Goal: Information Seeking & Learning: Learn about a topic

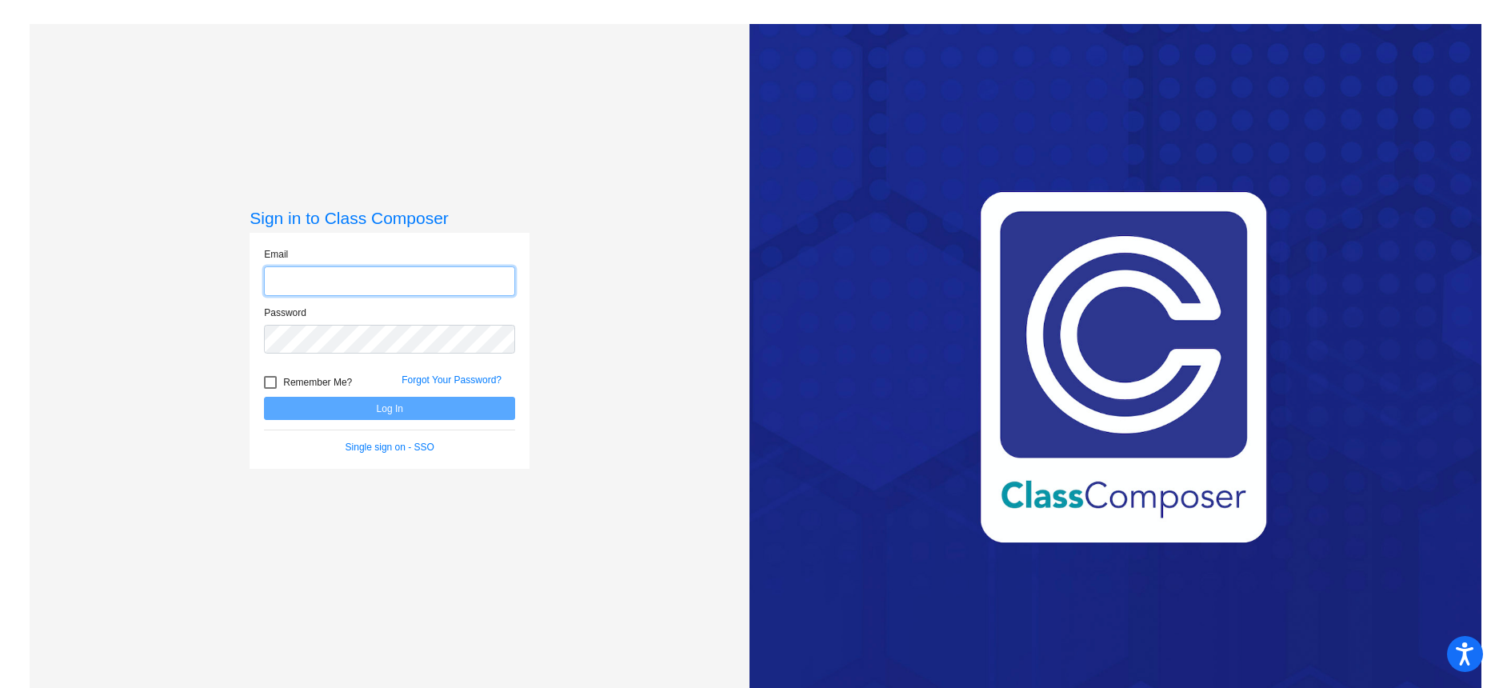
type input "[EMAIL_ADDRESS][DOMAIN_NAME]"
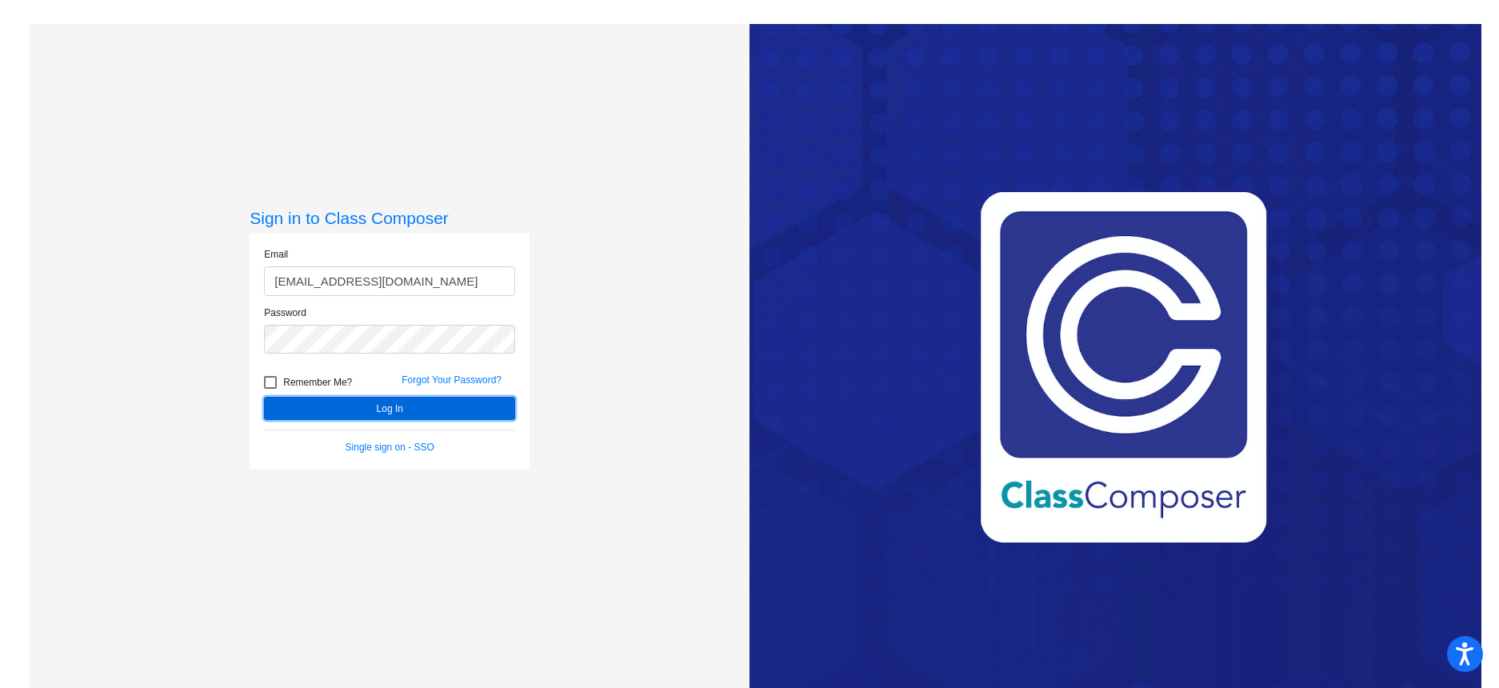
click at [366, 405] on button "Log In" at bounding box center [389, 408] width 251 height 23
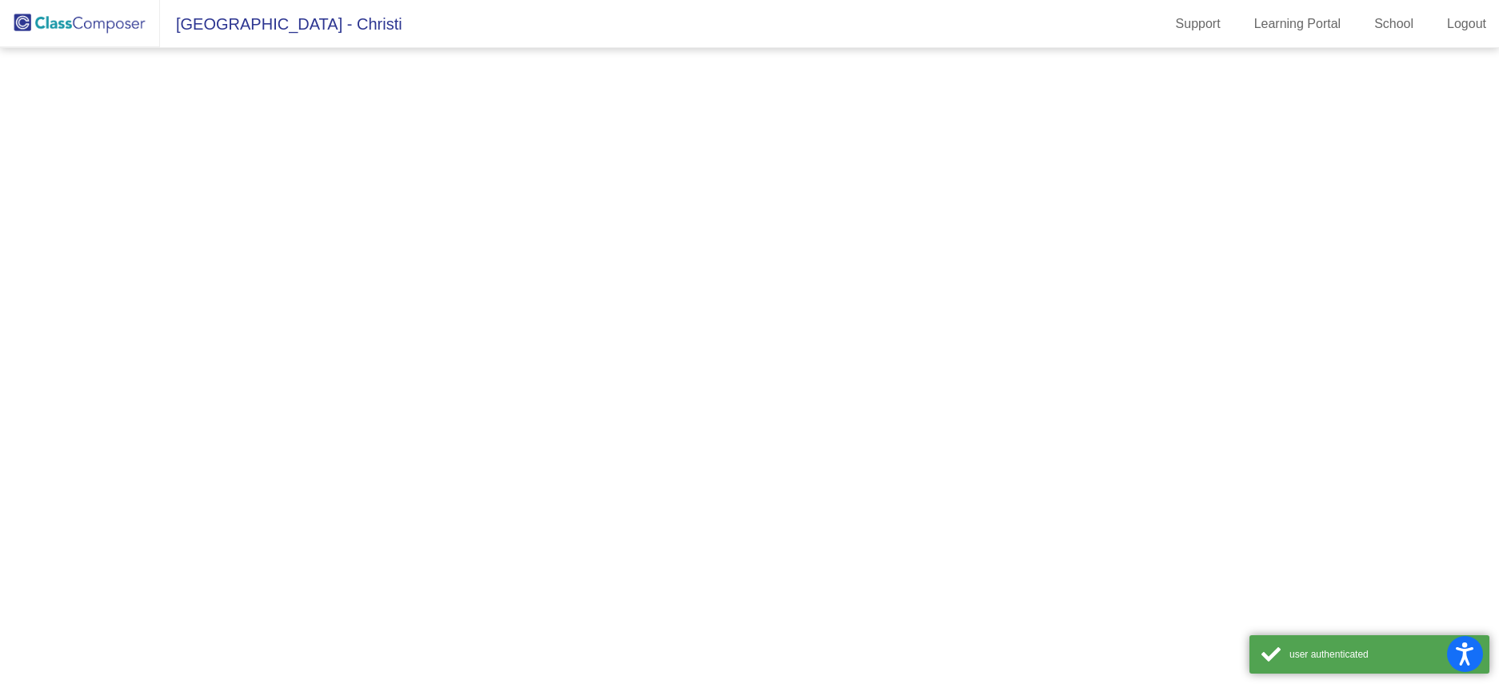
click at [366, 405] on mat-sidenav-content at bounding box center [749, 368] width 1499 height 640
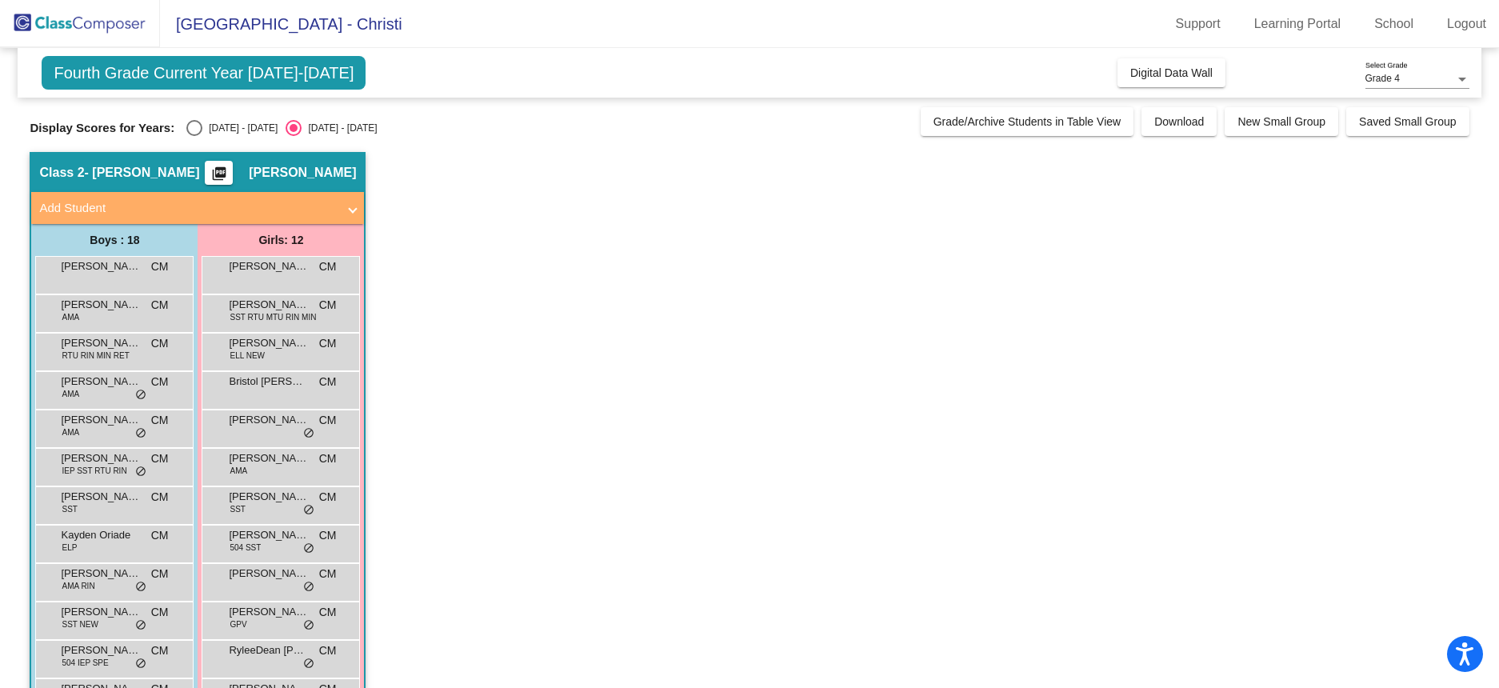
click at [194, 130] on div "Select an option" at bounding box center [194, 128] width 16 height 16
click at [194, 136] on input "[DATE] - [DATE]" at bounding box center [194, 136] width 1 height 1
radio input "true"
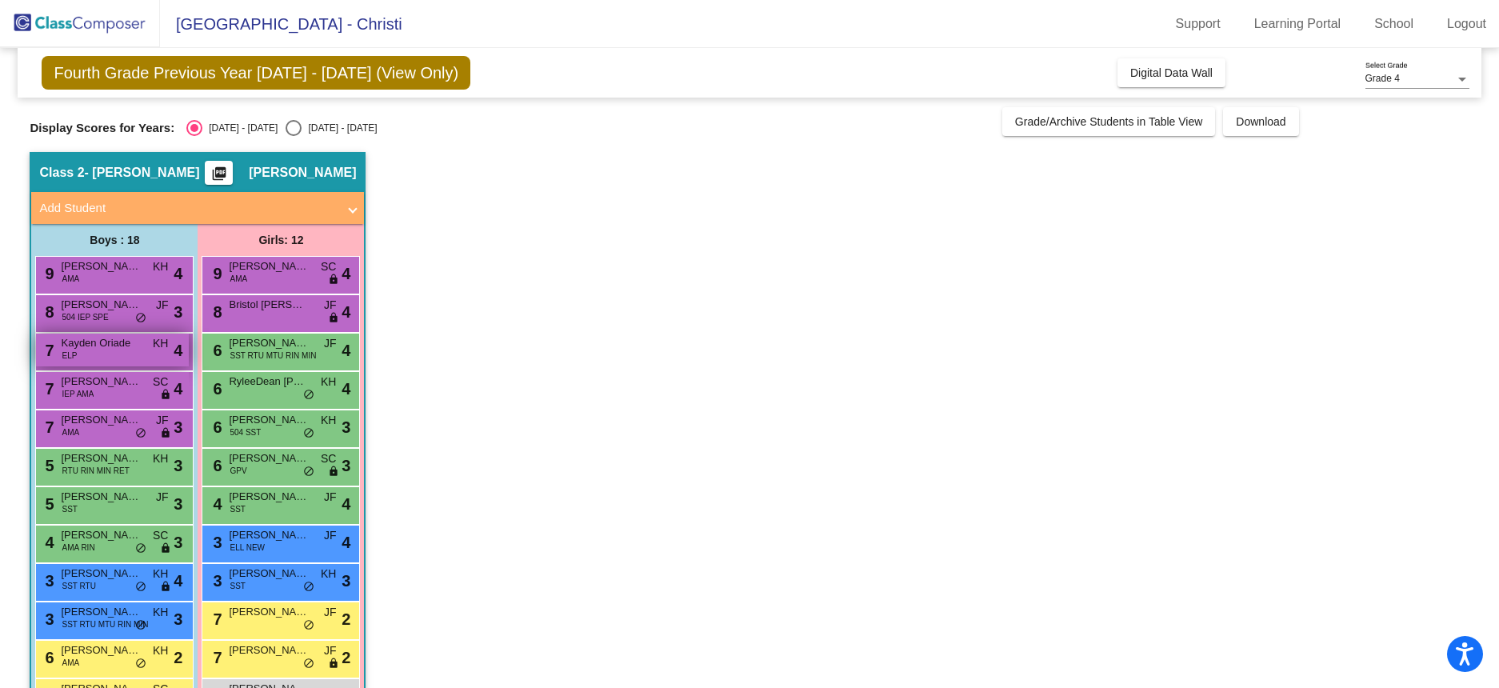
click at [135, 362] on div "7 Kayden Oriade ELP KH lock do_not_disturb_alt 4" at bounding box center [112, 350] width 153 height 33
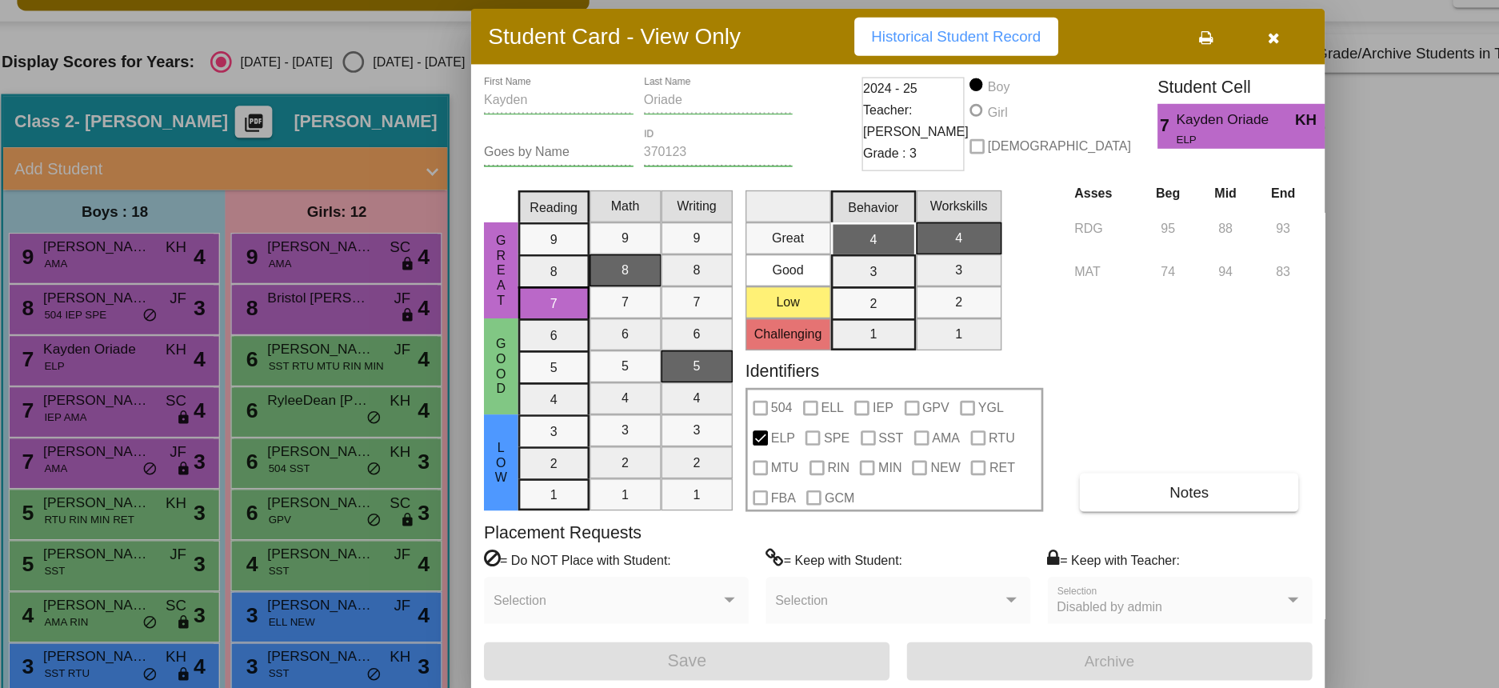
click at [122, 468] on div at bounding box center [749, 344] width 1499 height 688
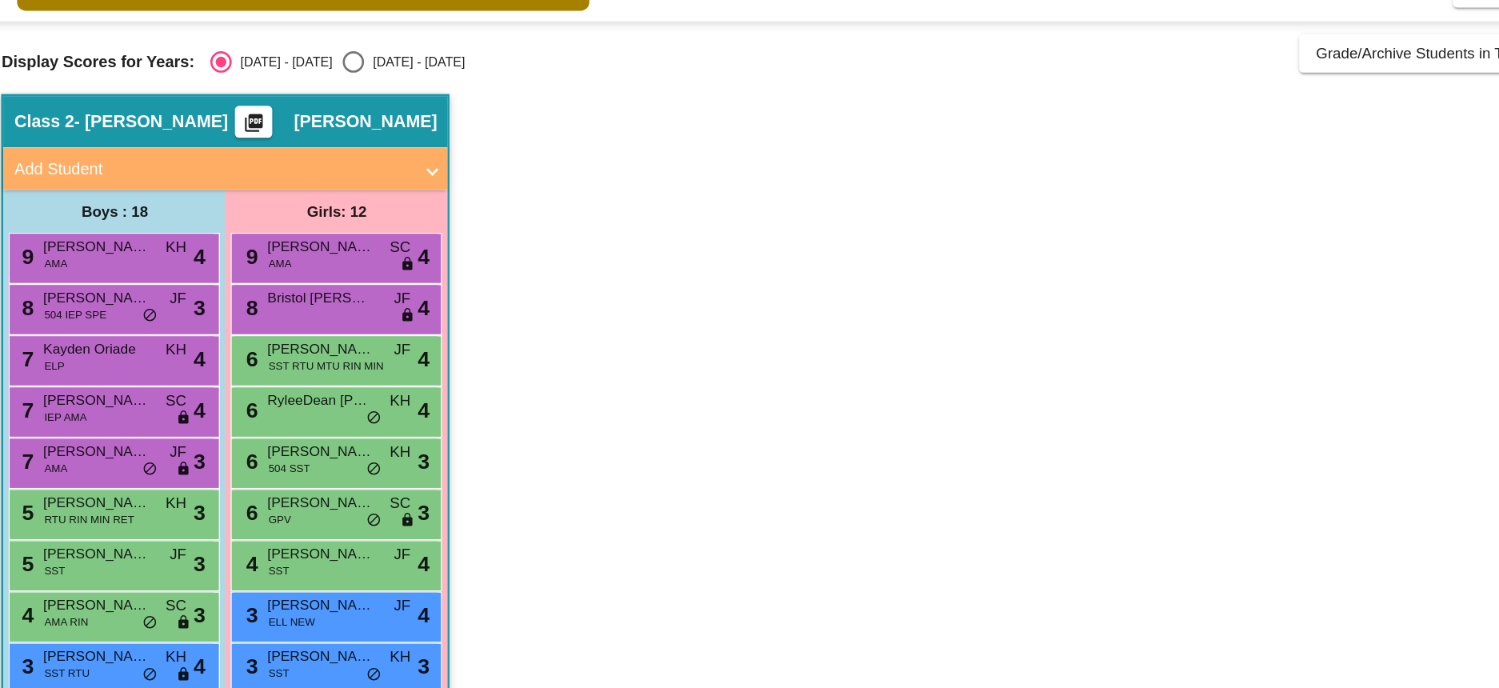
click at [122, 468] on span "RTU RIN MIN RET" at bounding box center [95, 471] width 67 height 12
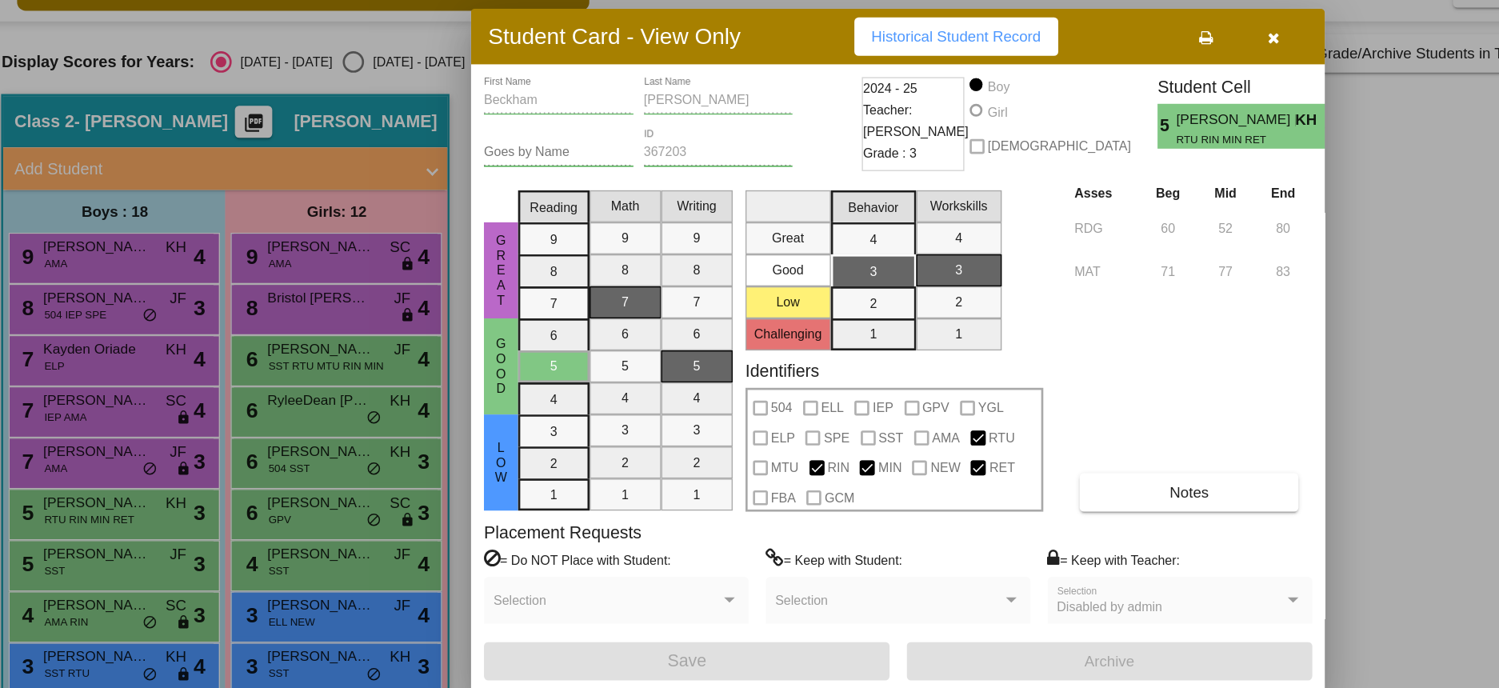
click at [131, 510] on div at bounding box center [749, 344] width 1499 height 688
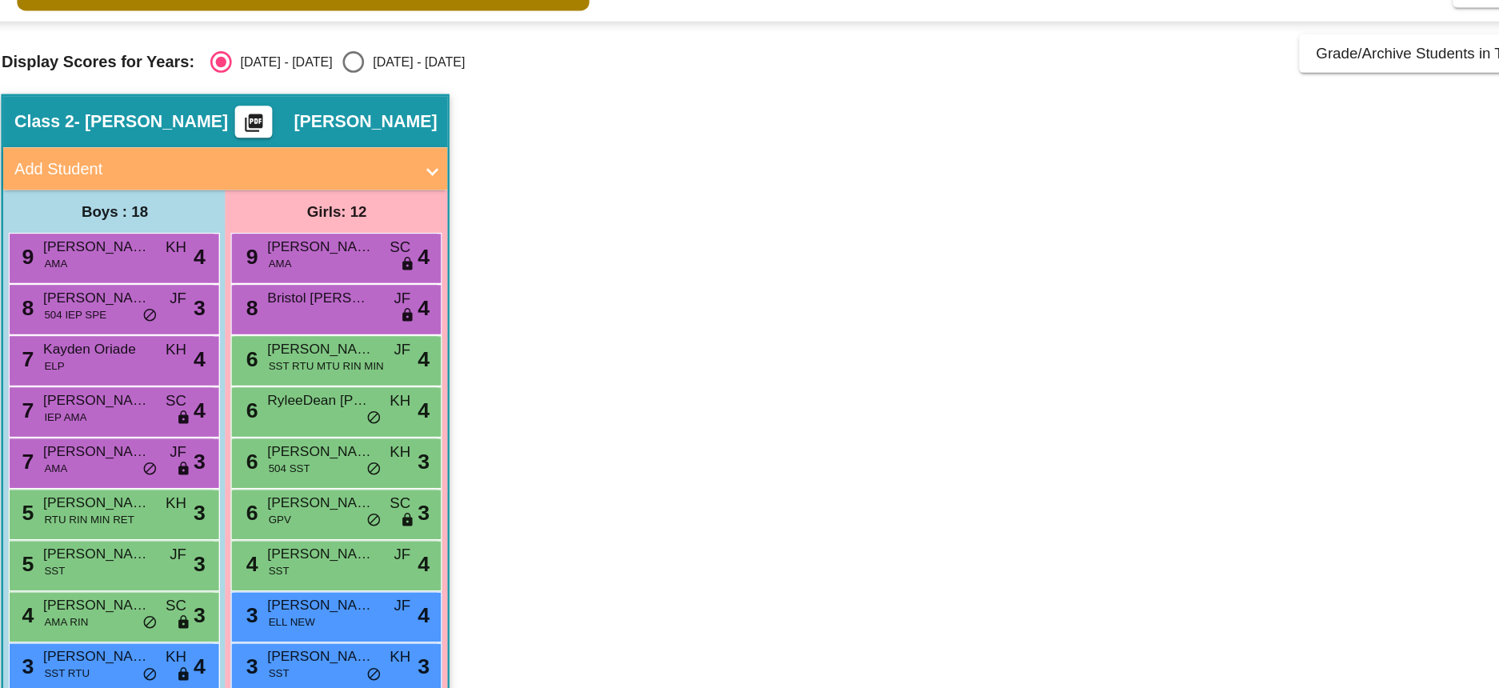
click at [131, 510] on div "5 [PERSON_NAME] SST JF lock do_not_disturb_alt 3" at bounding box center [112, 503] width 153 height 33
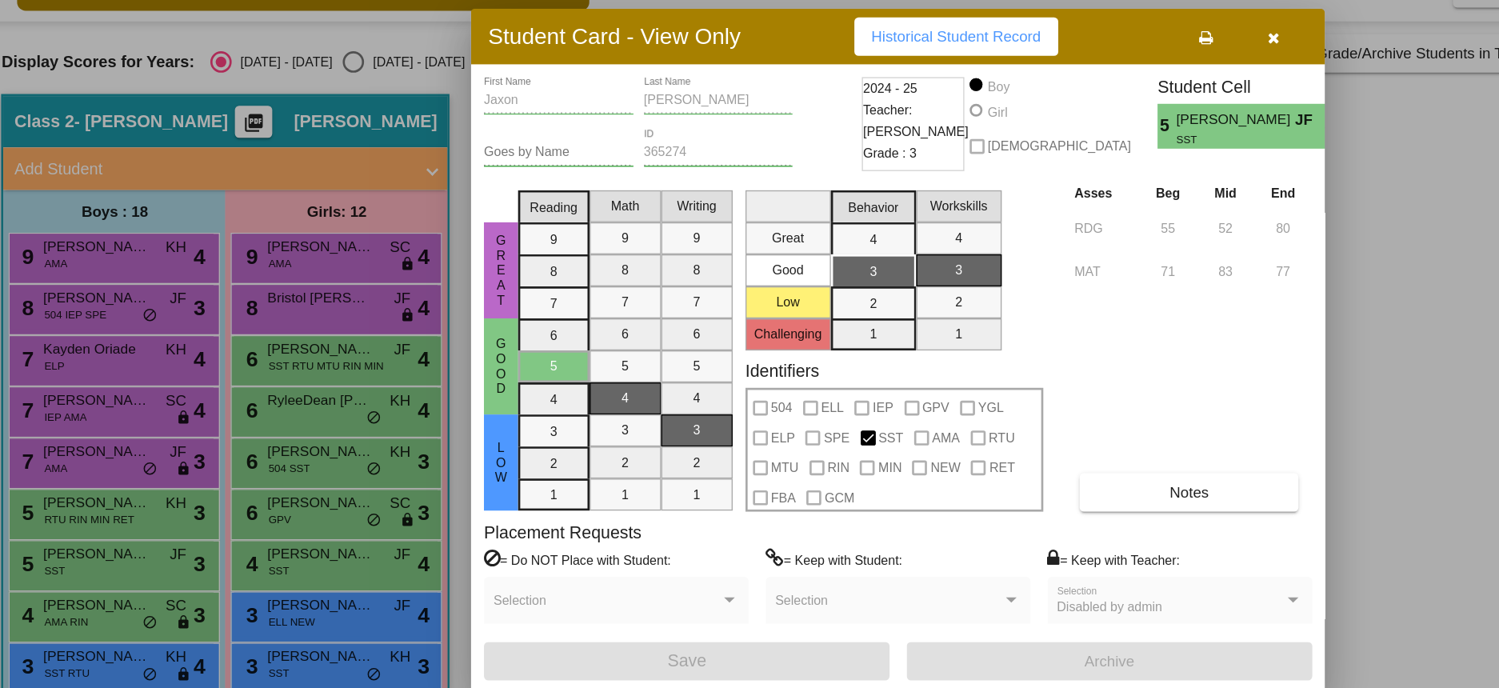
click at [101, 542] on div at bounding box center [749, 344] width 1499 height 688
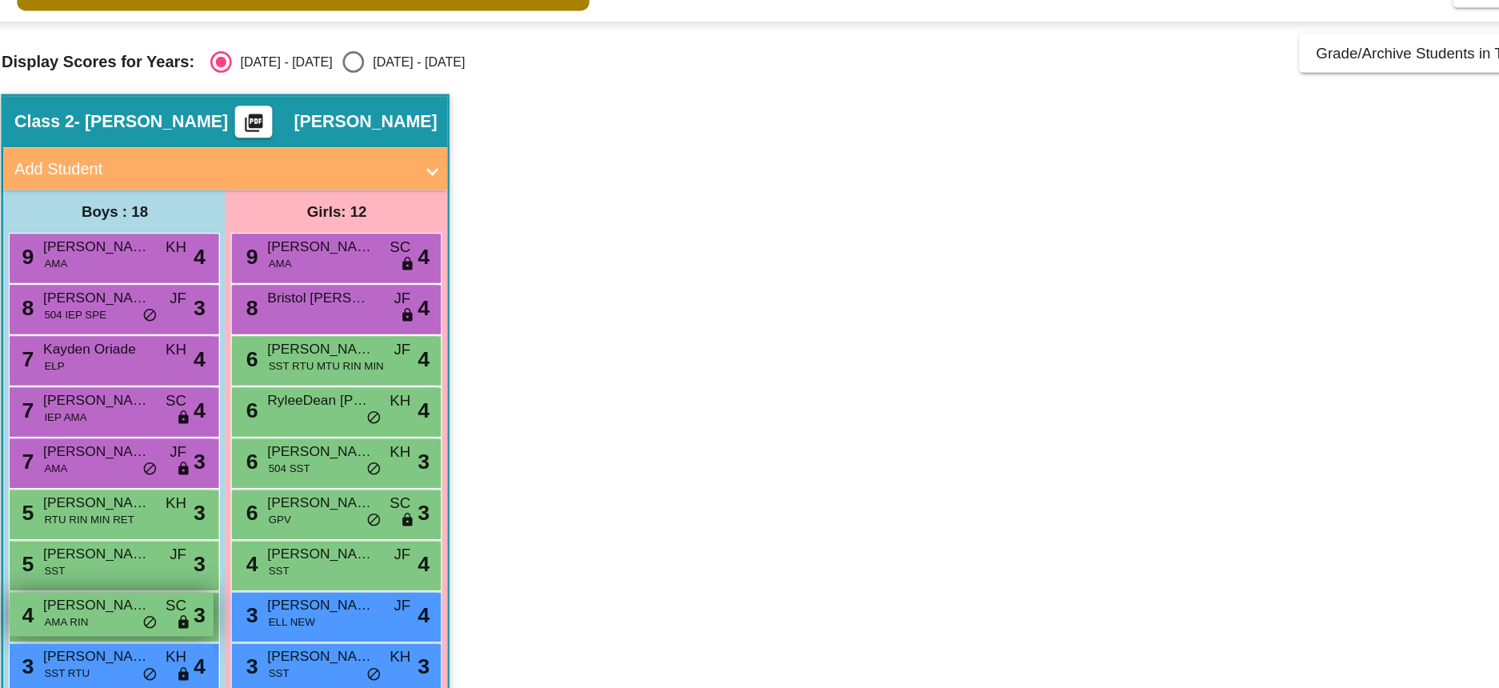
click at [101, 542] on span "[PERSON_NAME]" at bounding box center [101, 535] width 80 height 16
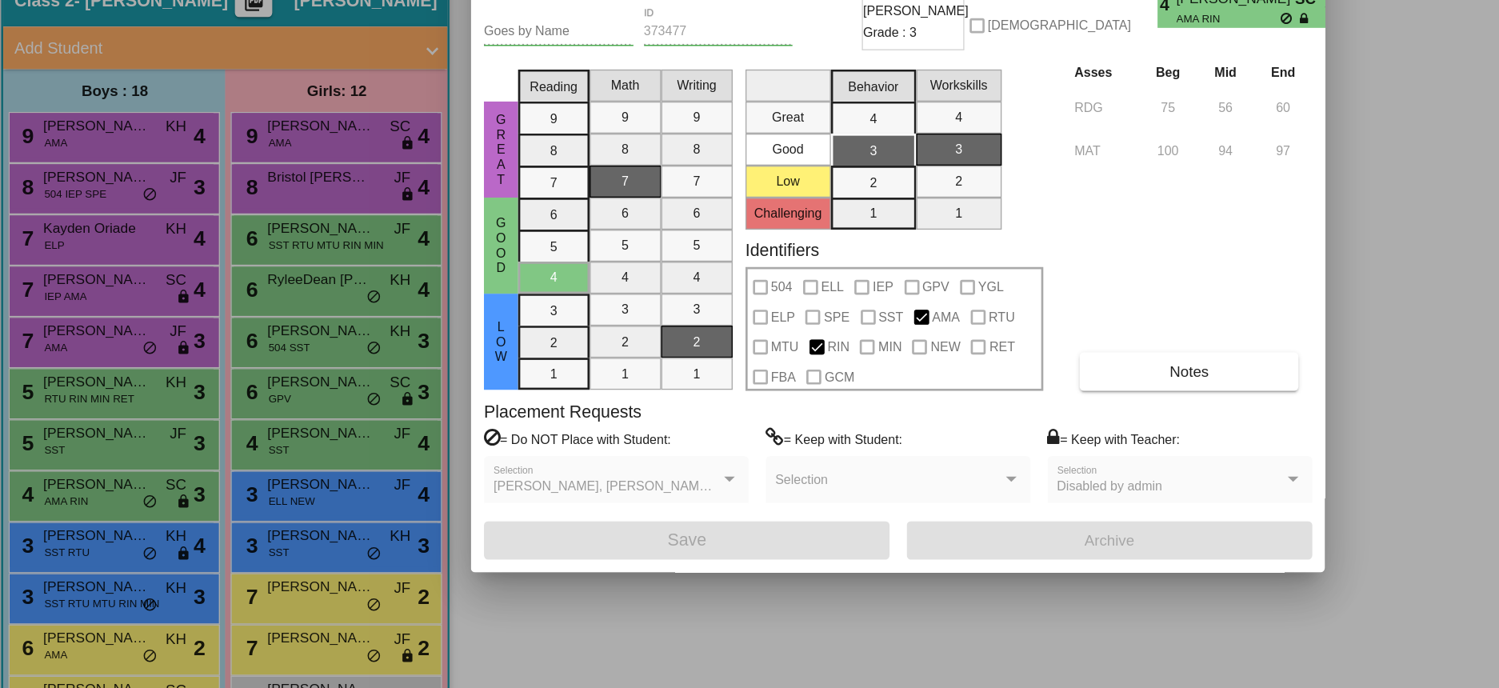
click at [117, 588] on div at bounding box center [749, 344] width 1499 height 688
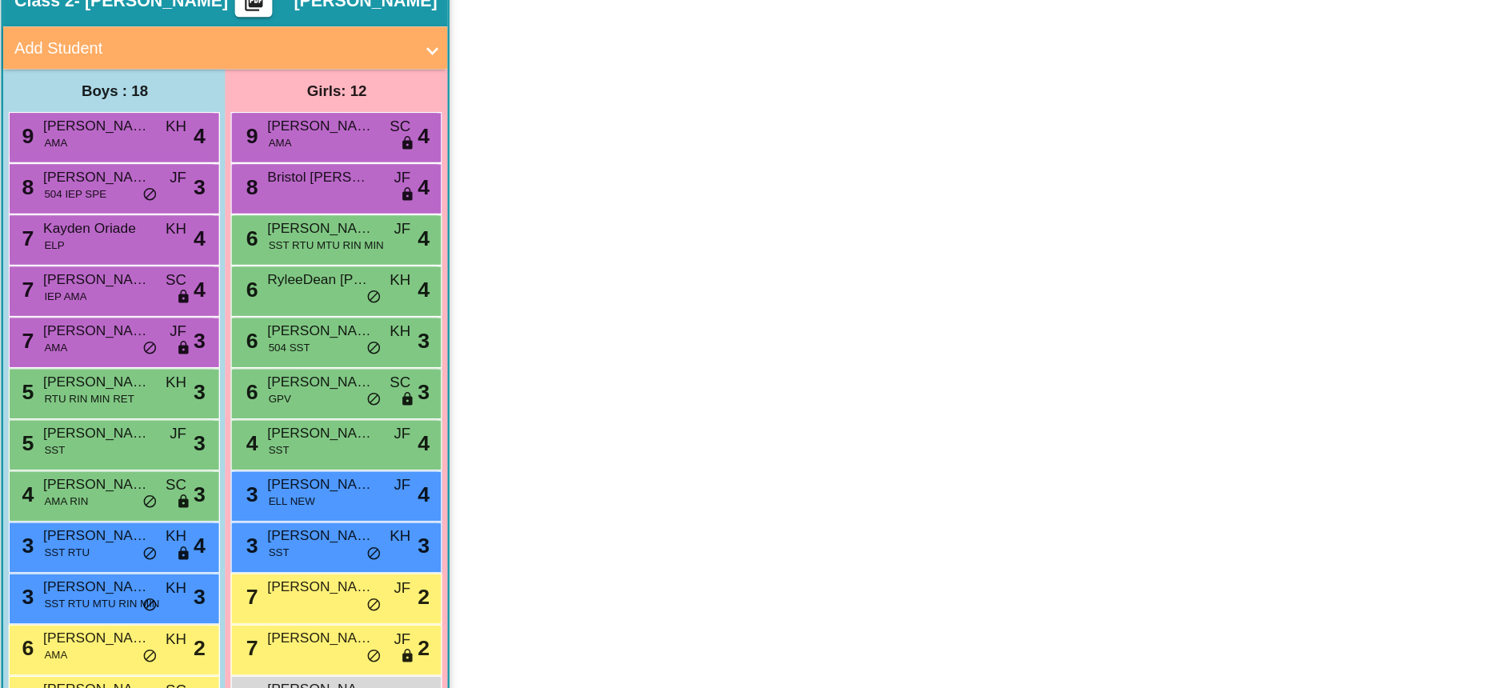
click at [117, 588] on div "3 [PERSON_NAME] SST RTU KH lock do_not_disturb_alt 4" at bounding box center [112, 580] width 153 height 33
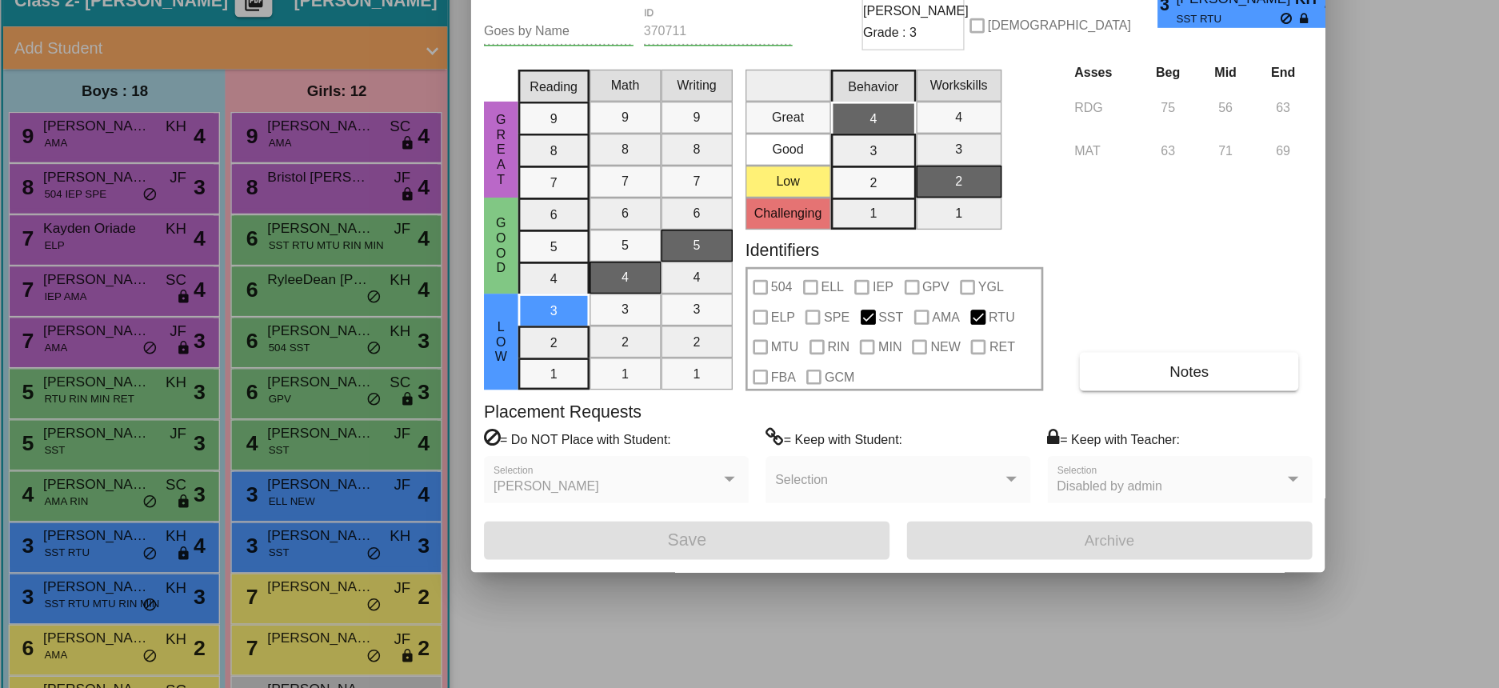
click at [114, 623] on div at bounding box center [749, 344] width 1499 height 688
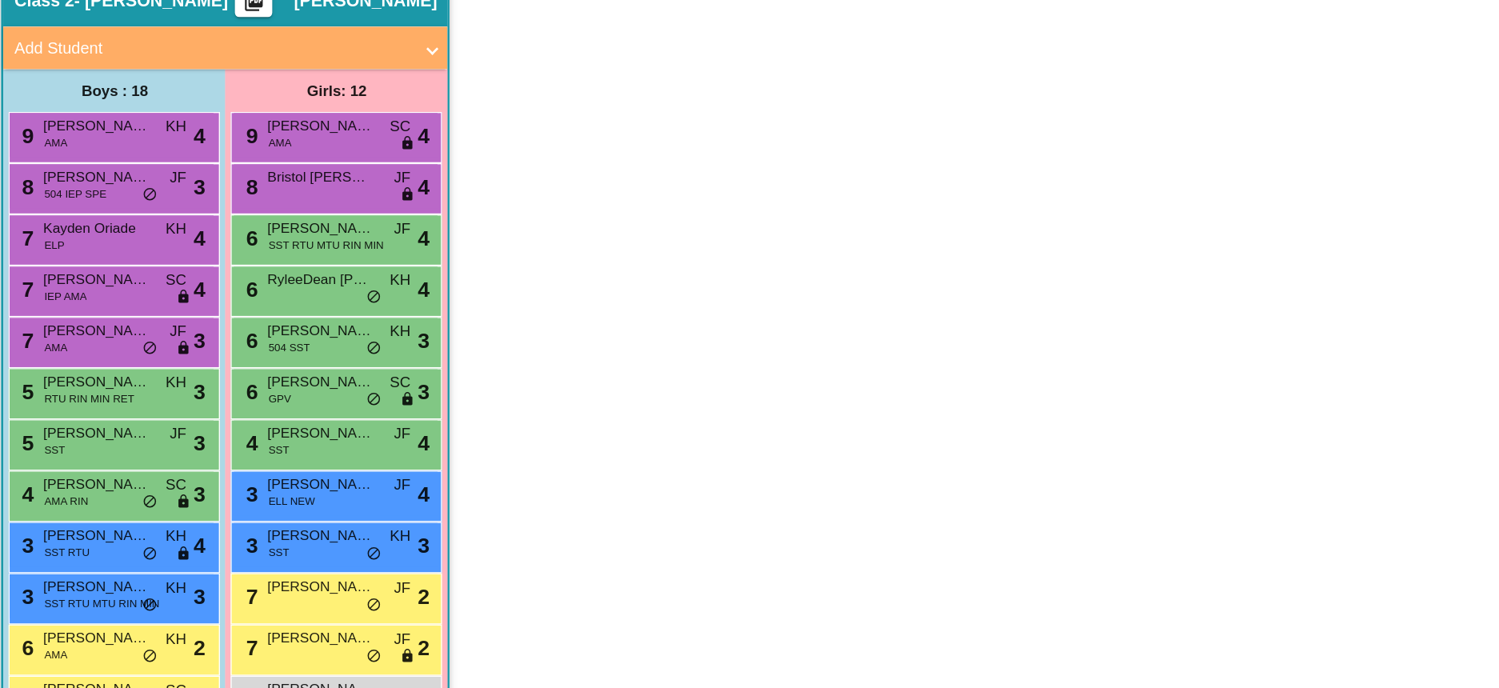
click at [114, 623] on span "SST RTU MTU RIN MIN" at bounding box center [105, 624] width 86 height 12
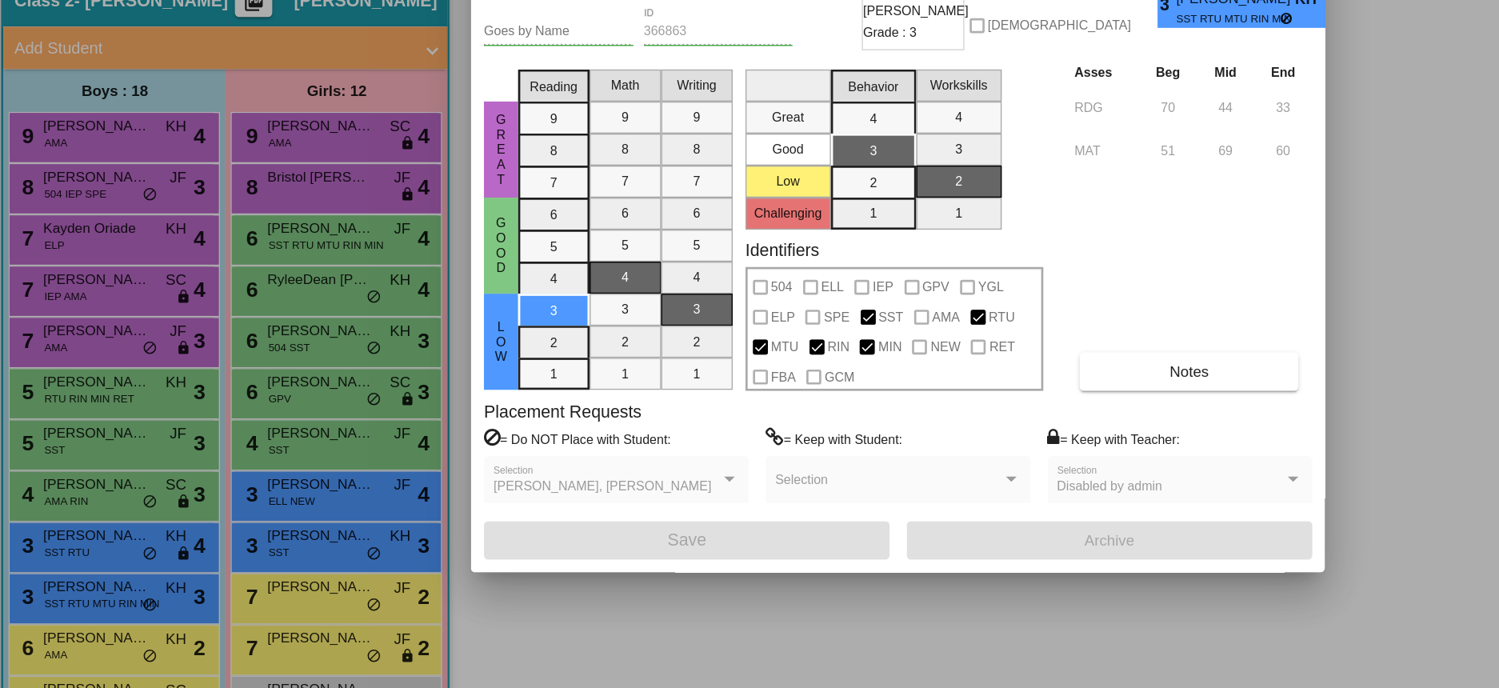
click at [106, 659] on div at bounding box center [749, 344] width 1499 height 688
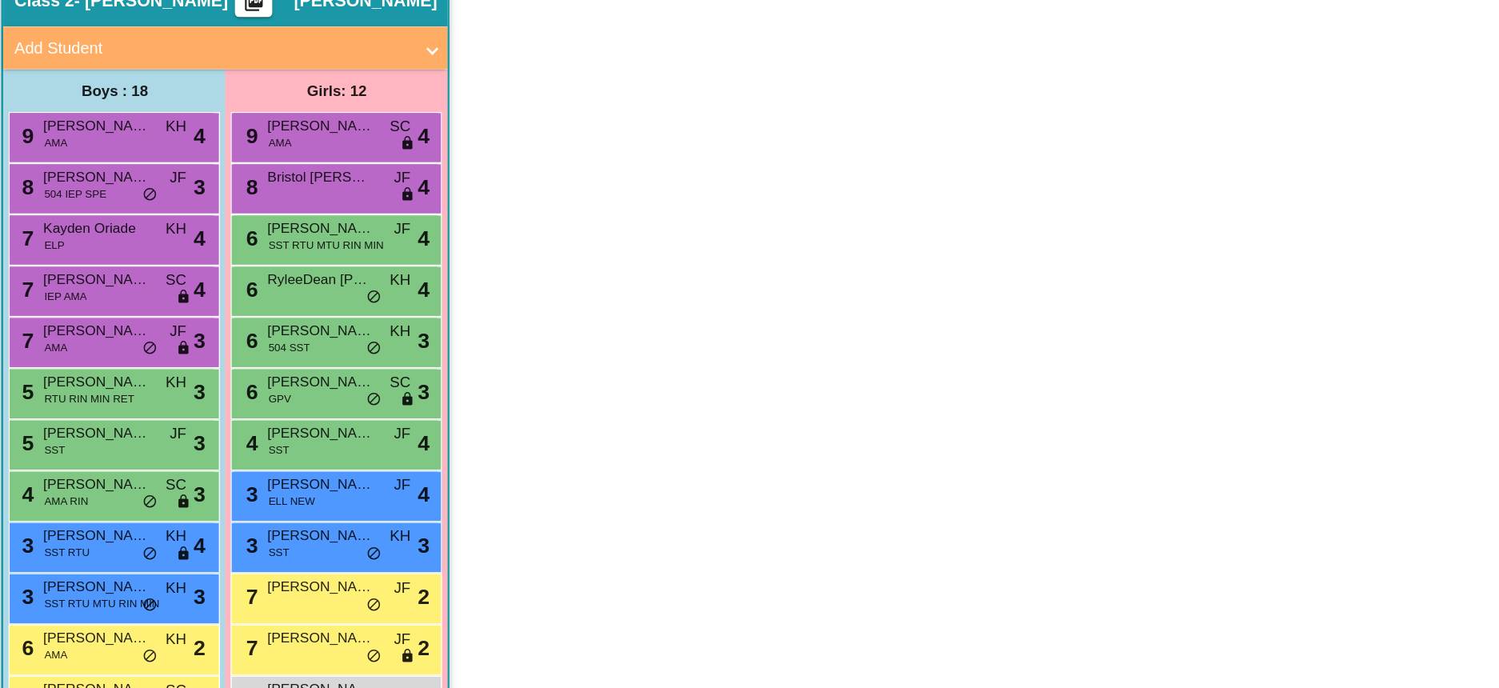
click at [106, 659] on div "6 [PERSON_NAME] AMA KH lock do_not_disturb_alt 2" at bounding box center [112, 657] width 153 height 33
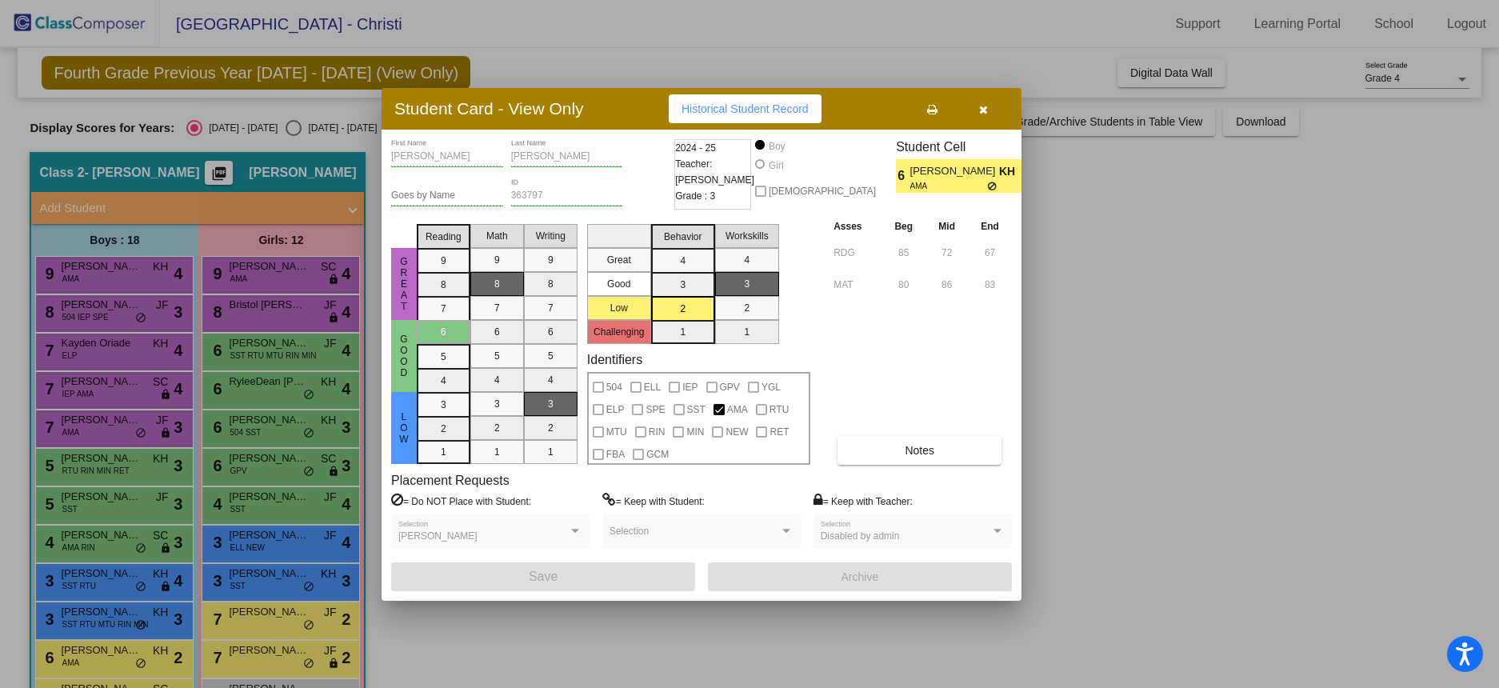
click at [980, 109] on icon "button" at bounding box center [983, 109] width 9 height 11
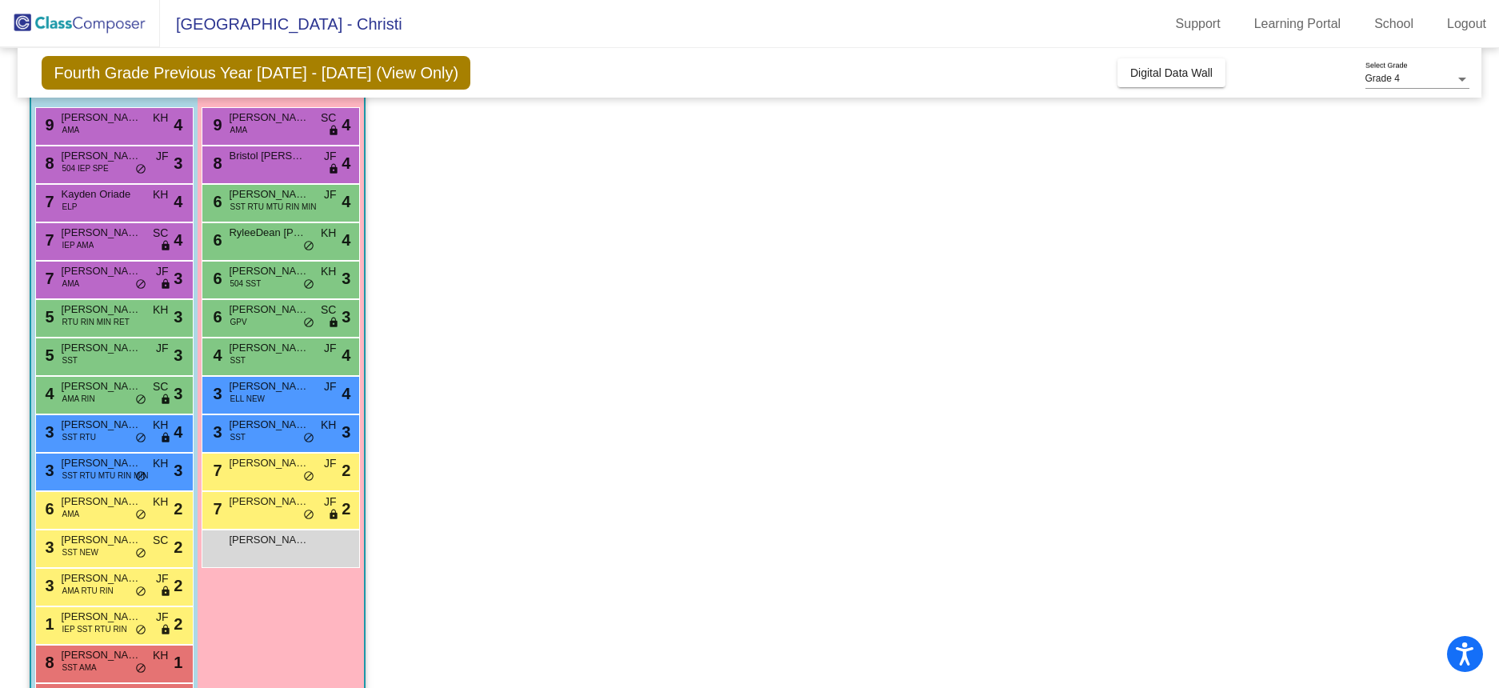
scroll to position [285, 0]
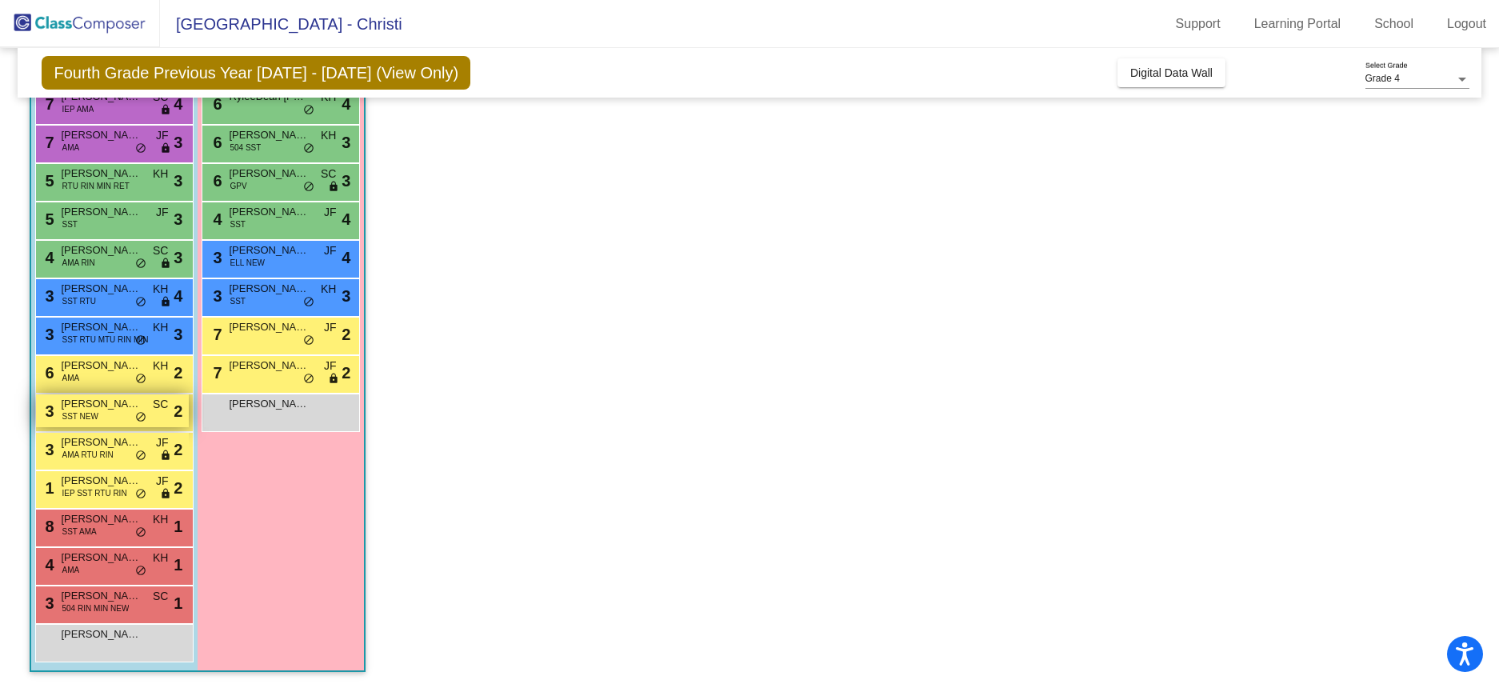
click at [108, 413] on div "3 [PERSON_NAME] SST NEW SC lock do_not_disturb_alt 2" at bounding box center [112, 410] width 153 height 33
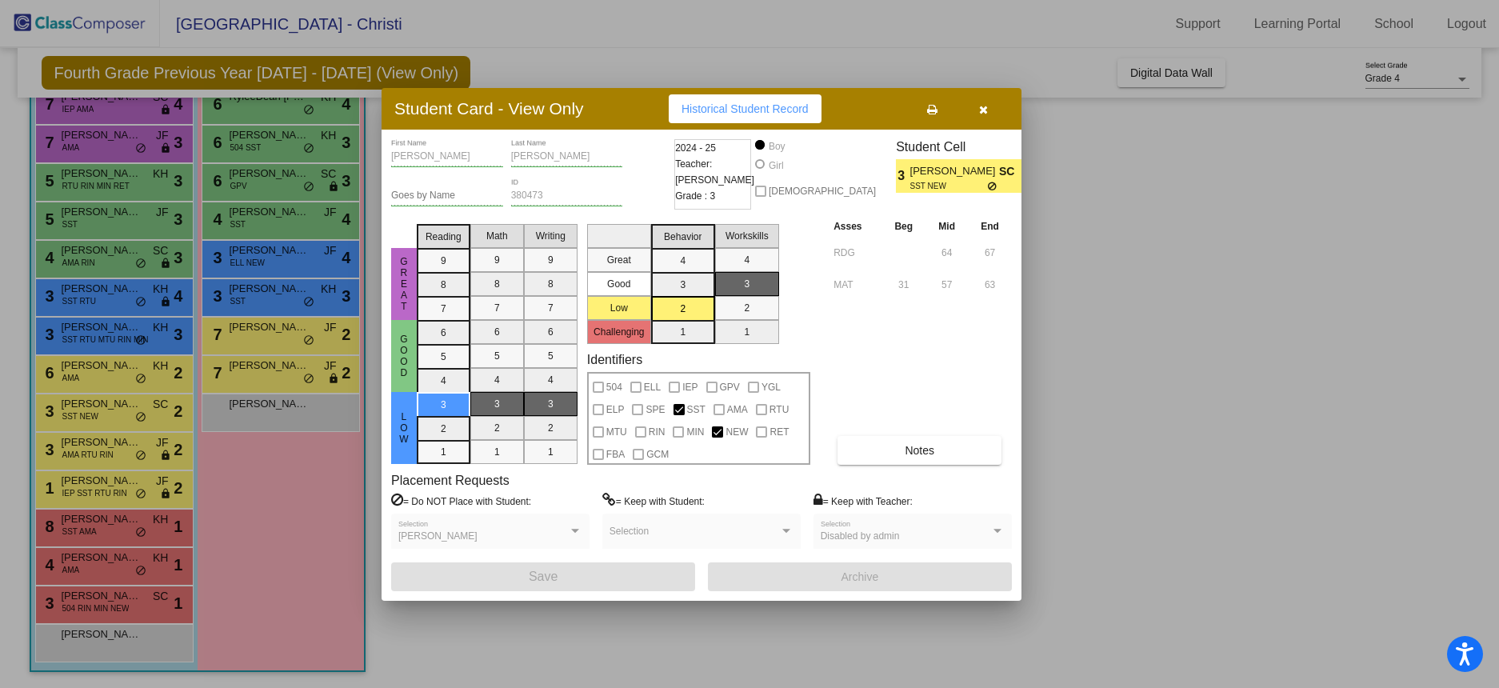
click at [107, 454] on div at bounding box center [749, 344] width 1499 height 688
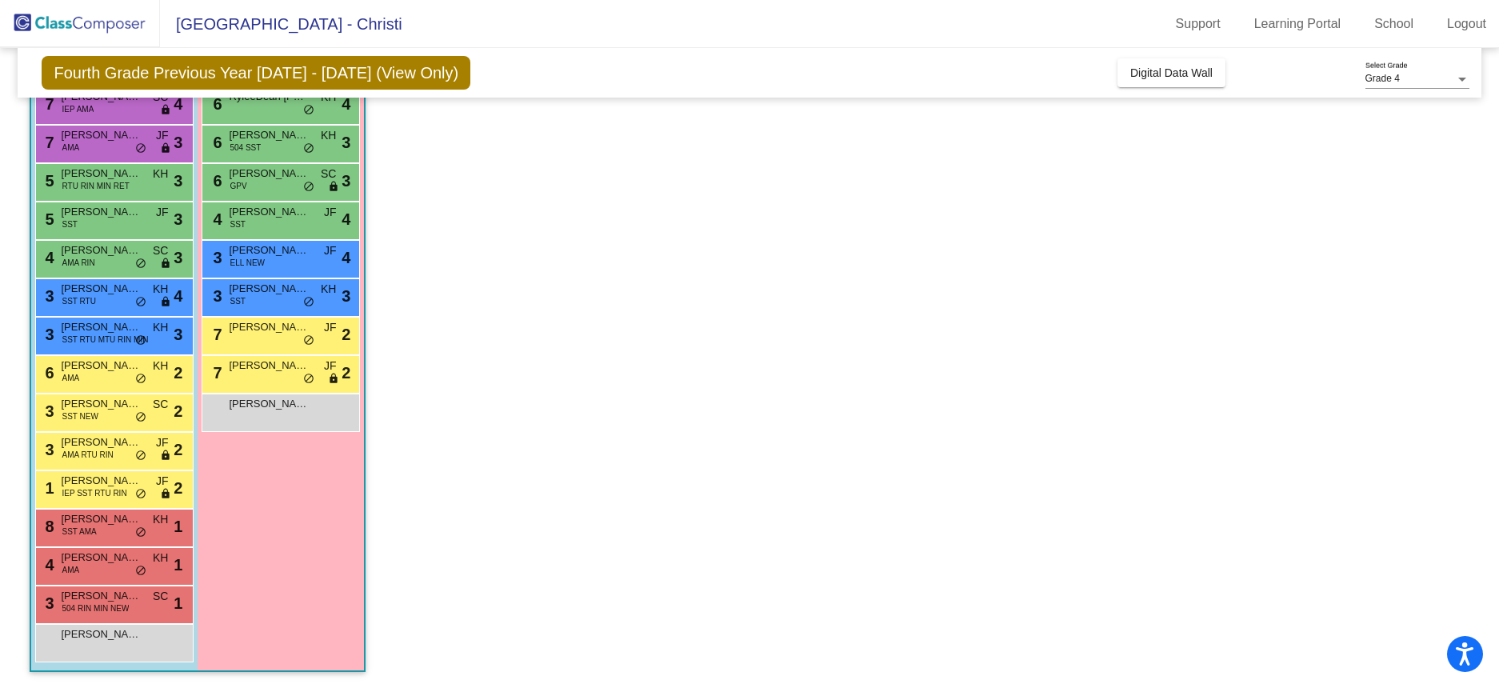
click at [107, 454] on span "AMA RTU RIN" at bounding box center [87, 455] width 51 height 12
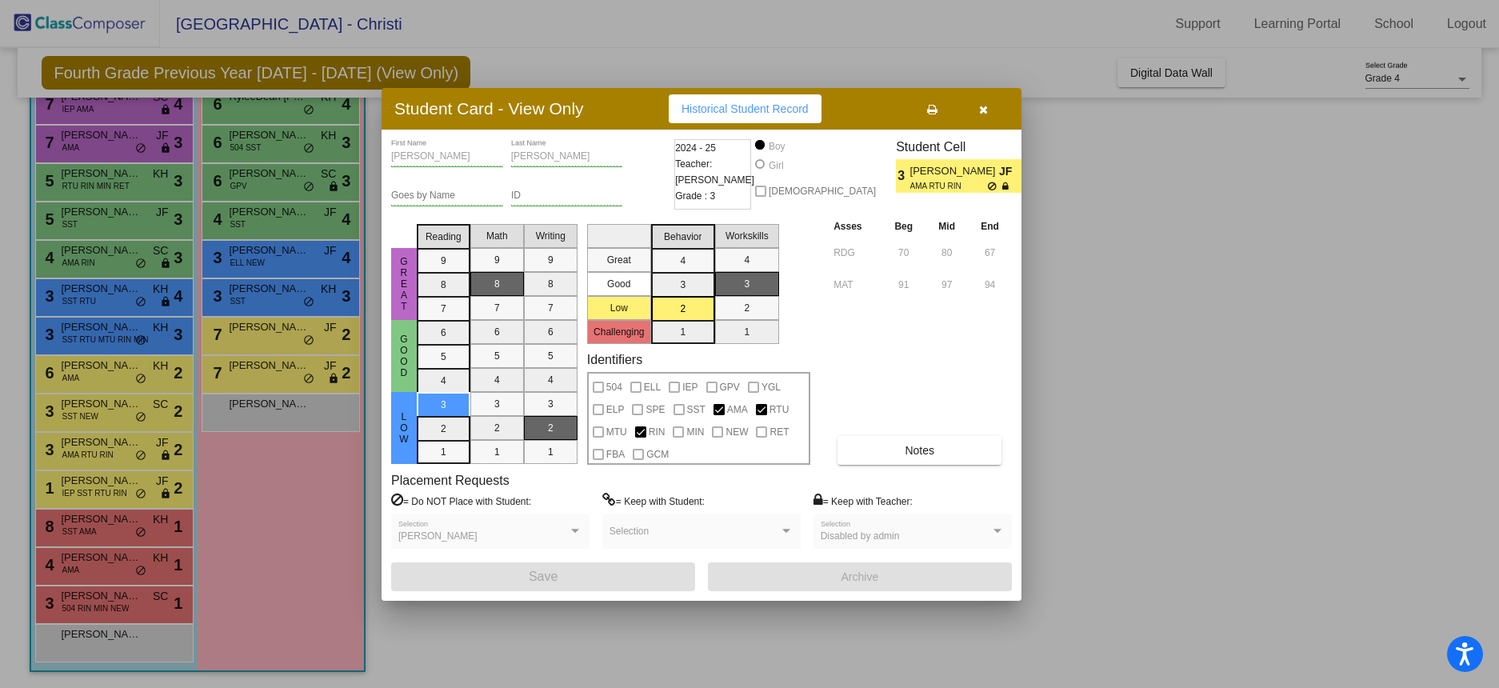
click at [986, 115] on button "button" at bounding box center [982, 108] width 51 height 29
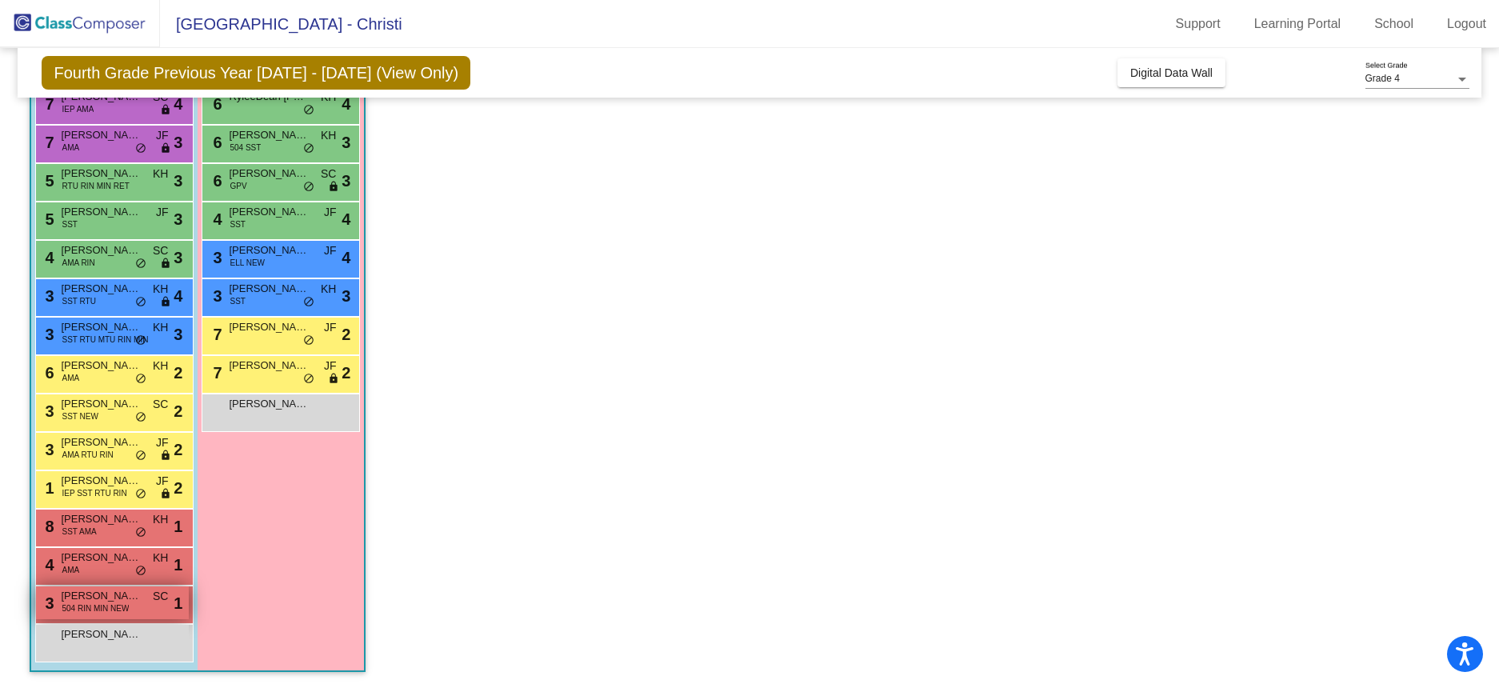
click at [116, 609] on span "504 RIN MIN NEW" at bounding box center [95, 608] width 67 height 12
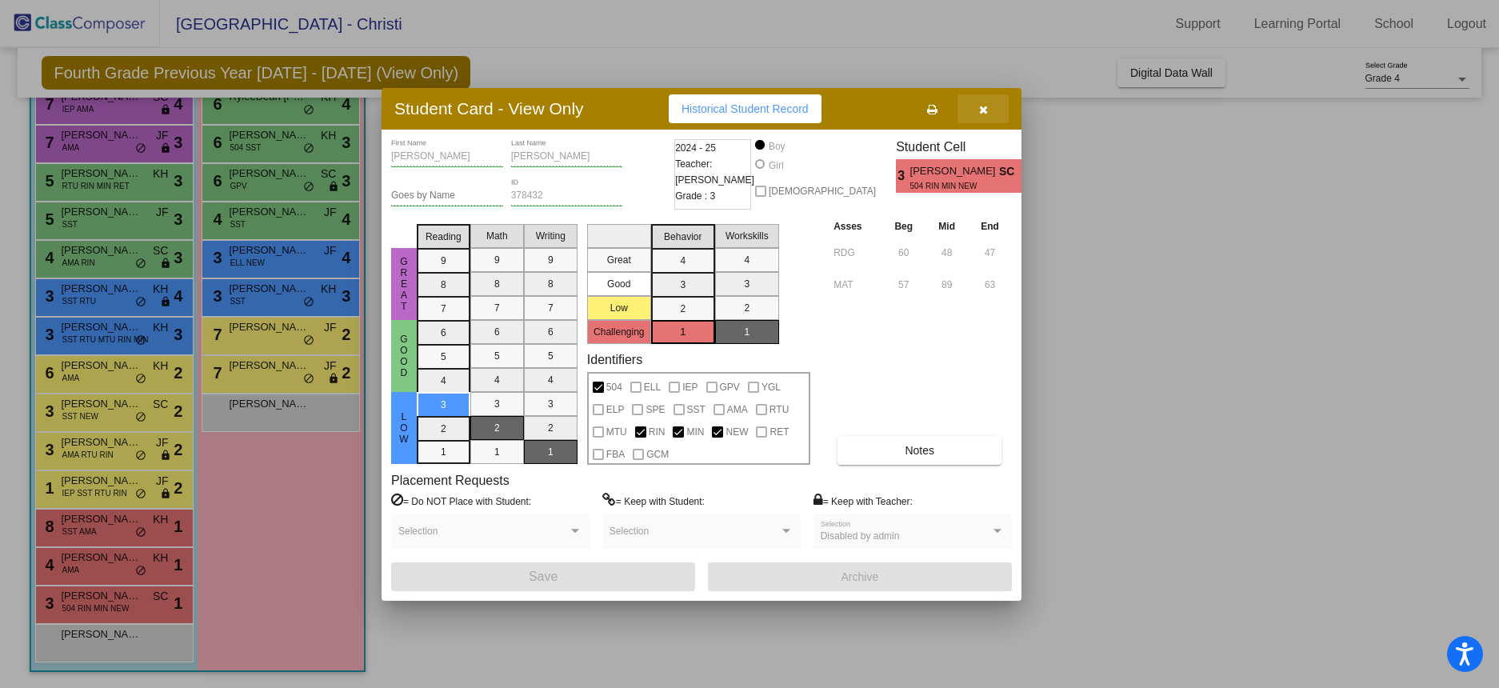
click at [981, 107] on icon "button" at bounding box center [983, 109] width 9 height 11
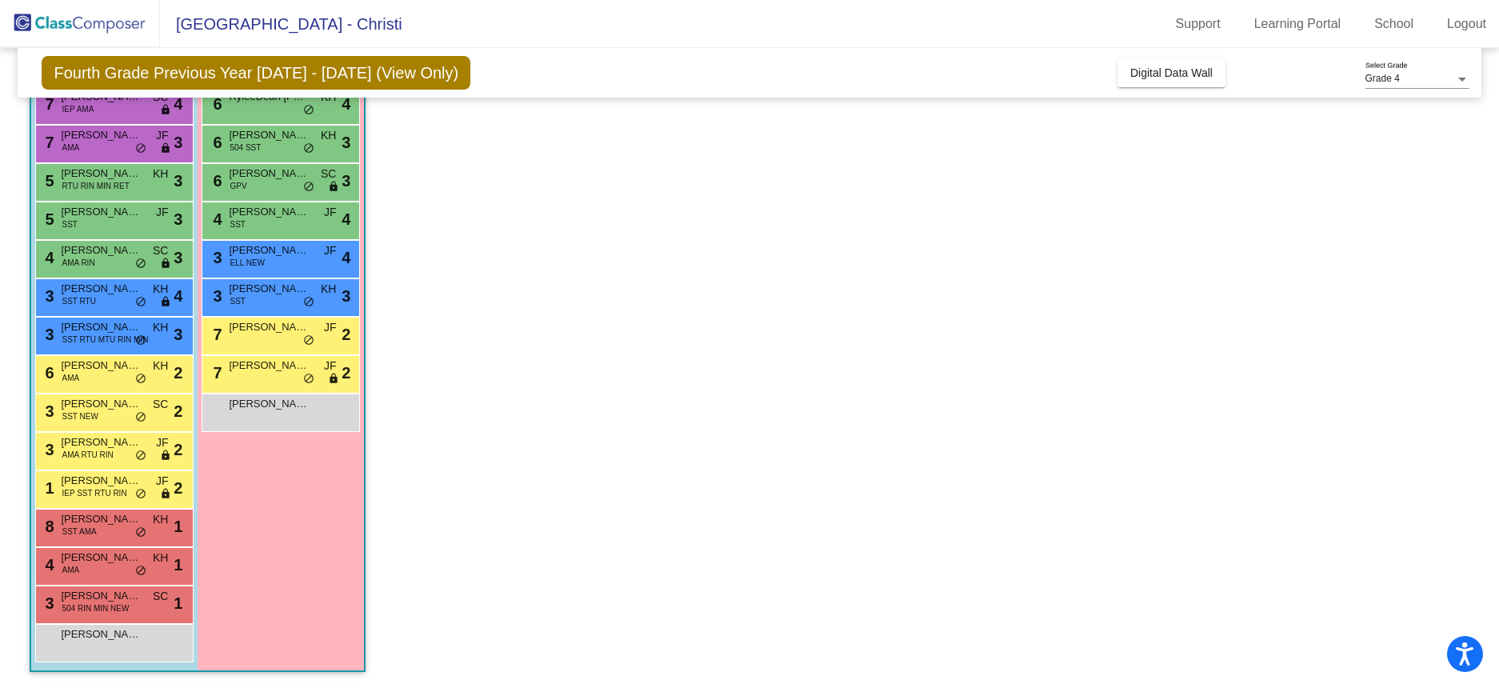
scroll to position [0, 0]
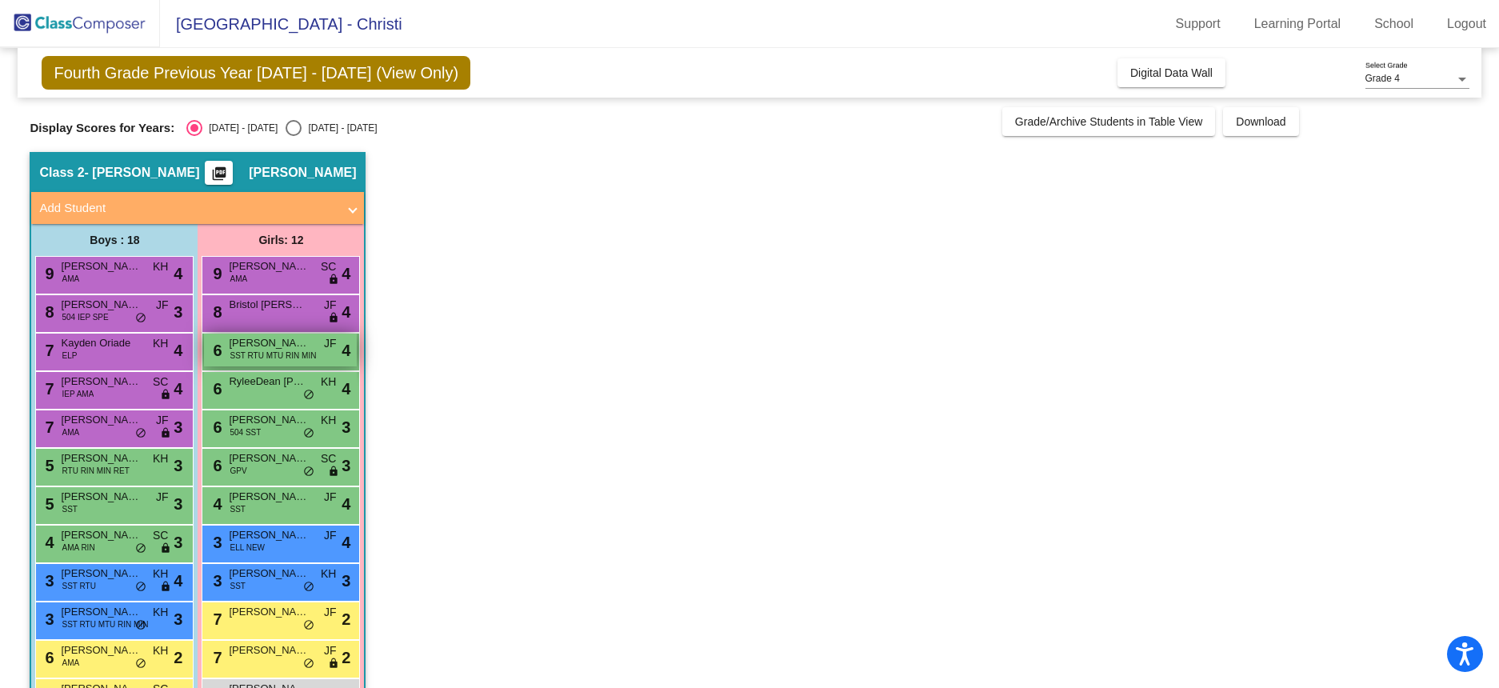
click at [284, 347] on span "[PERSON_NAME]" at bounding box center [269, 343] width 80 height 16
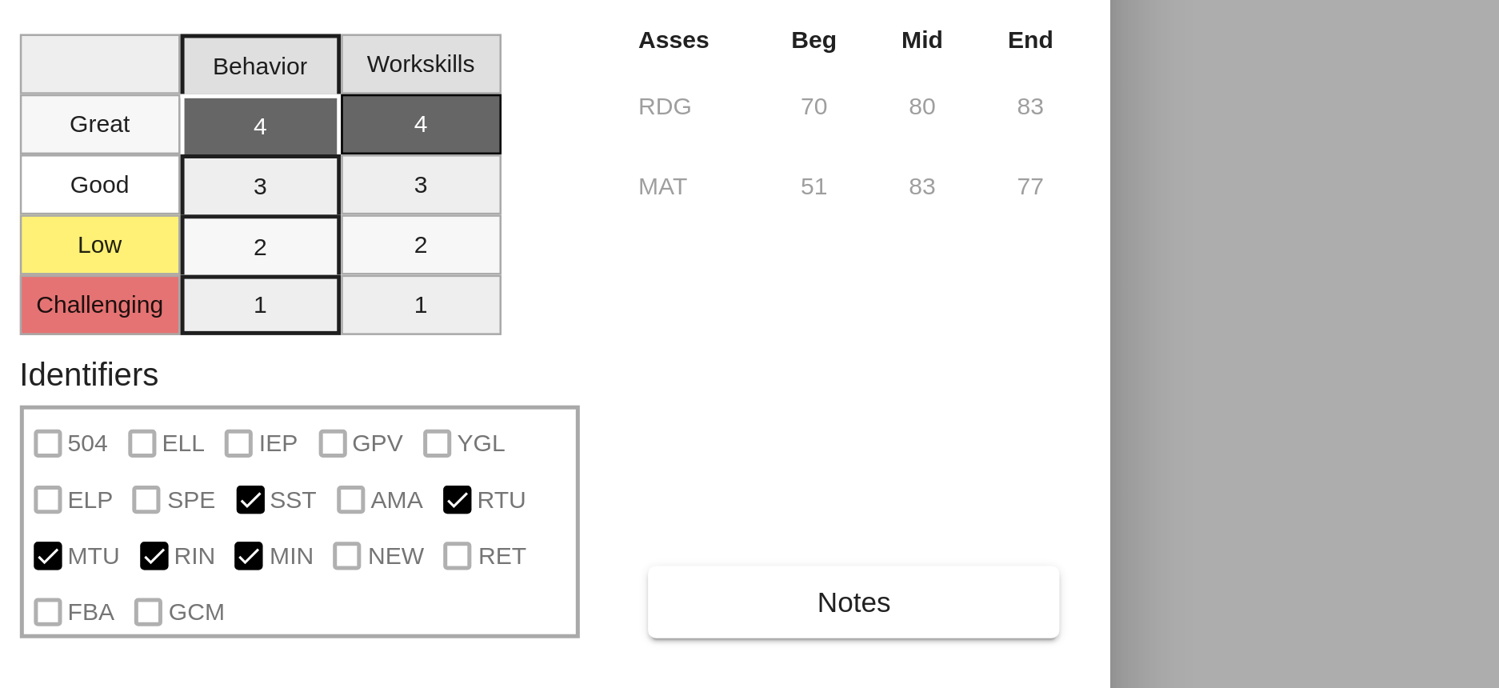
click at [980, 393] on div "Asses Beg Mid End RDG 70 80 83 MAT 51 83 77 Notes" at bounding box center [920, 341] width 182 height 247
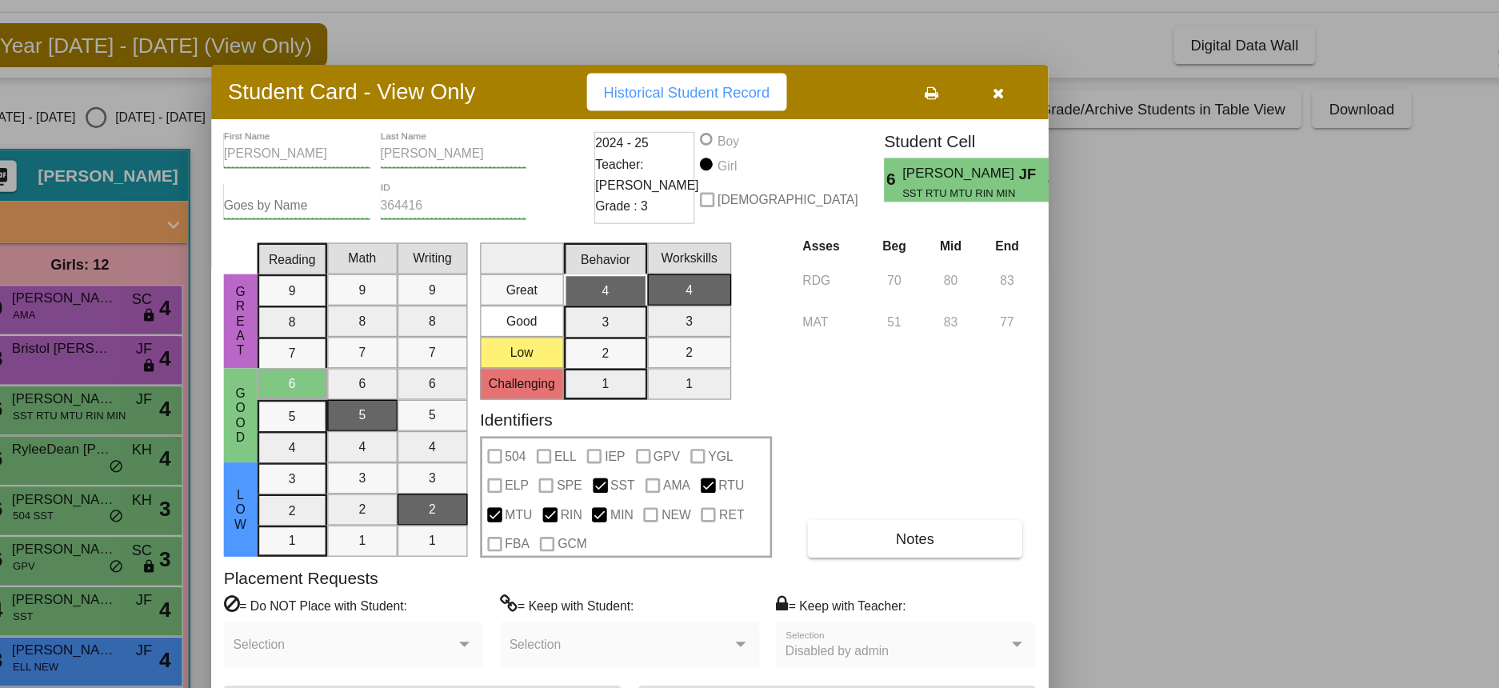
click at [985, 109] on icon "button" at bounding box center [983, 109] width 9 height 11
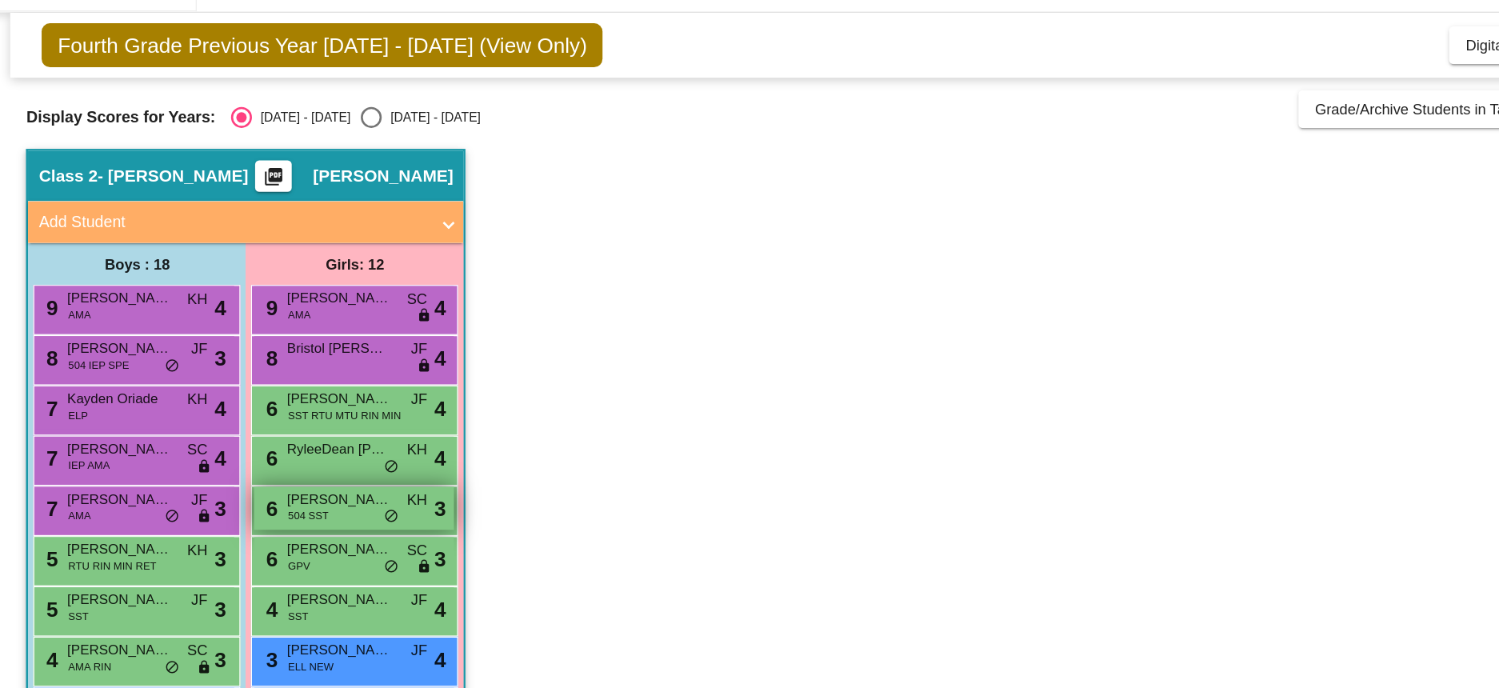
click at [271, 421] on span "[PERSON_NAME]" at bounding box center [269, 420] width 80 height 16
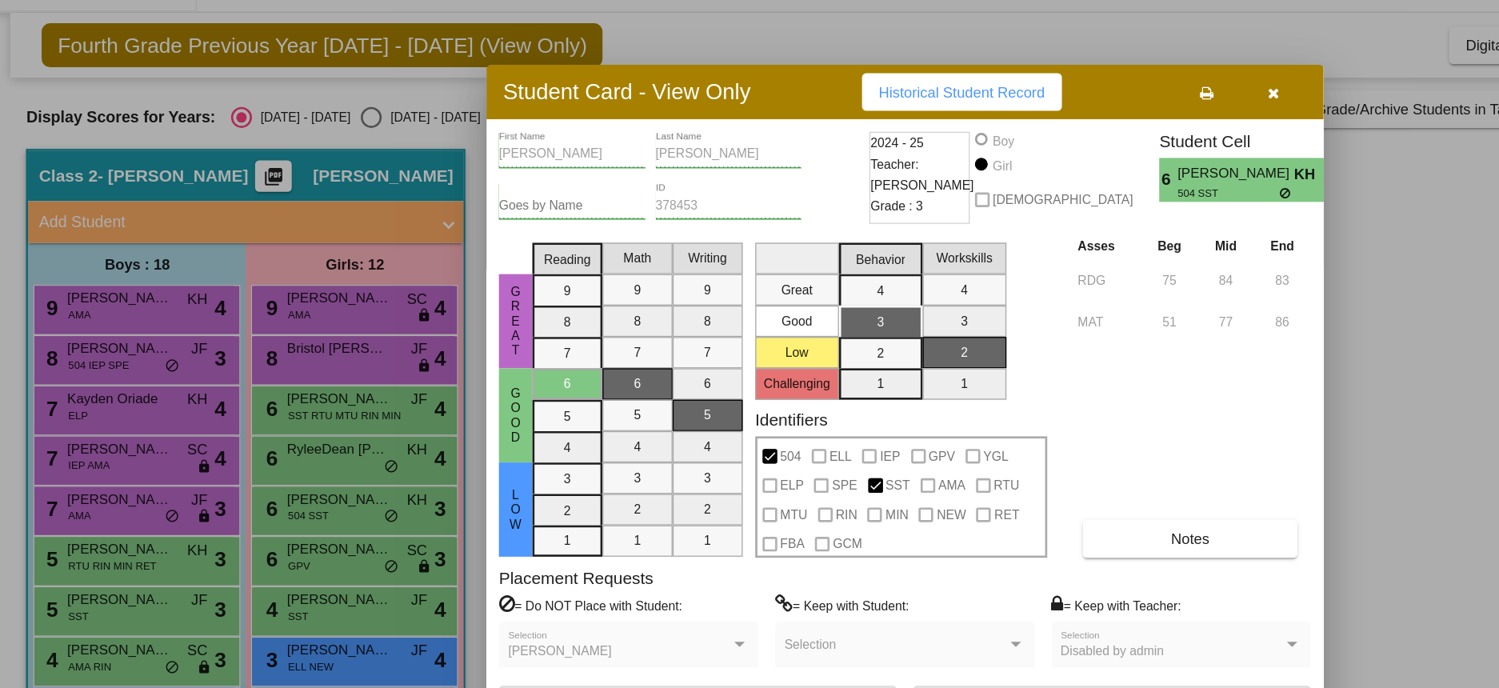
click at [982, 106] on icon "button" at bounding box center [983, 109] width 9 height 11
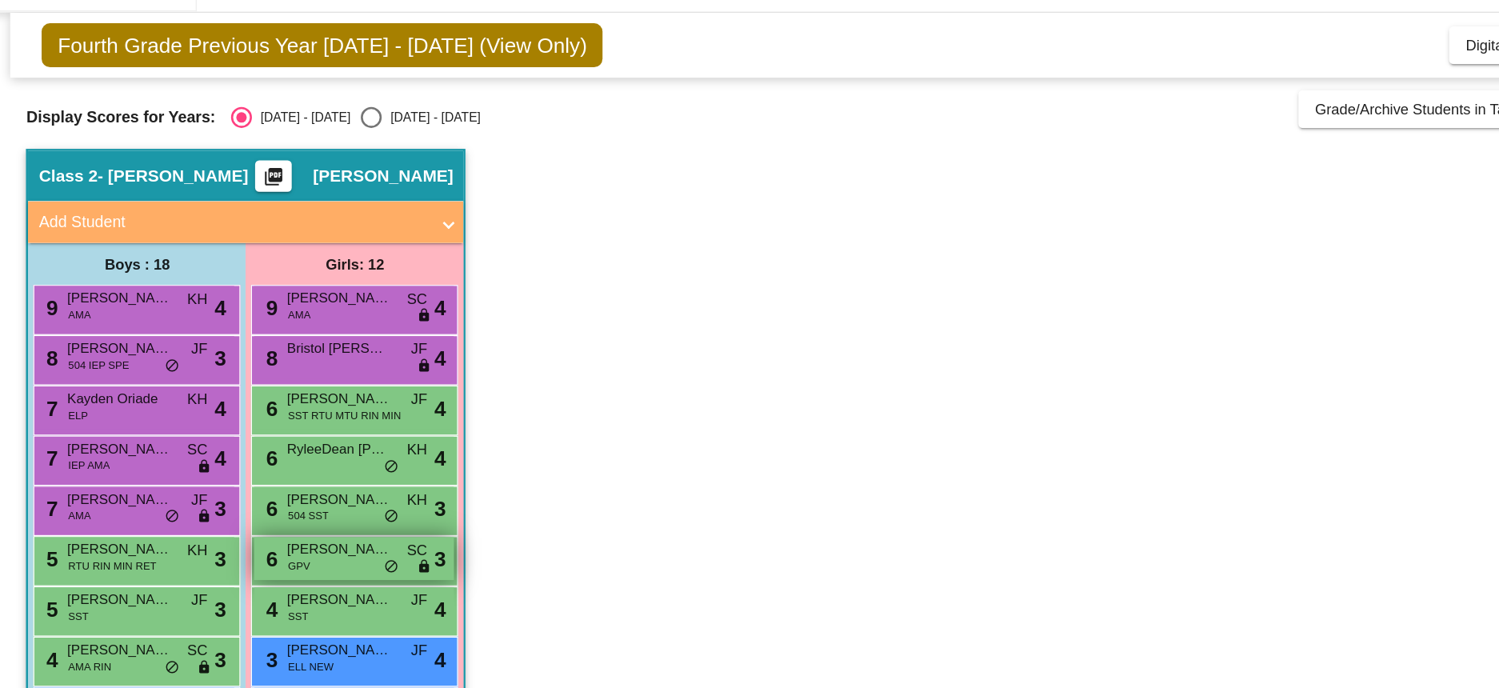
click at [282, 464] on span "[PERSON_NAME]" at bounding box center [269, 458] width 80 height 16
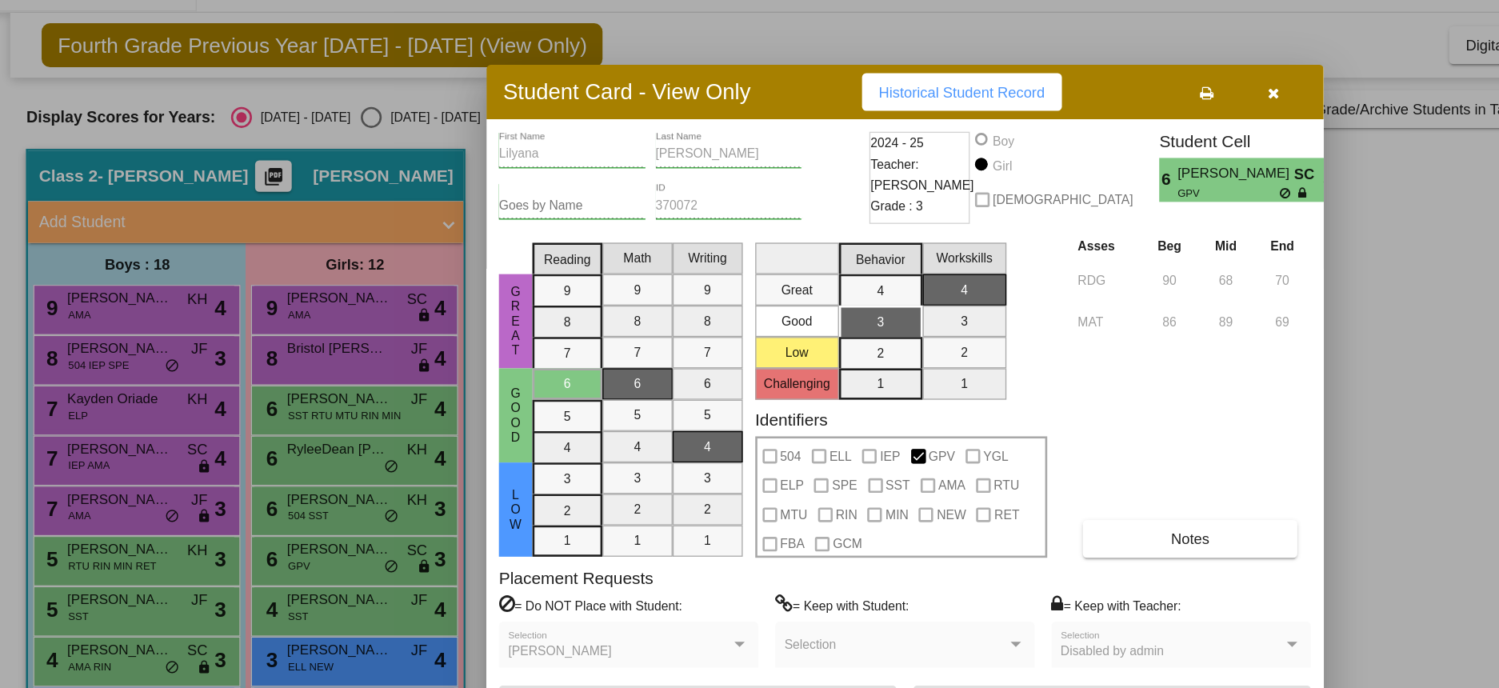
click at [985, 104] on icon "button" at bounding box center [983, 109] width 9 height 11
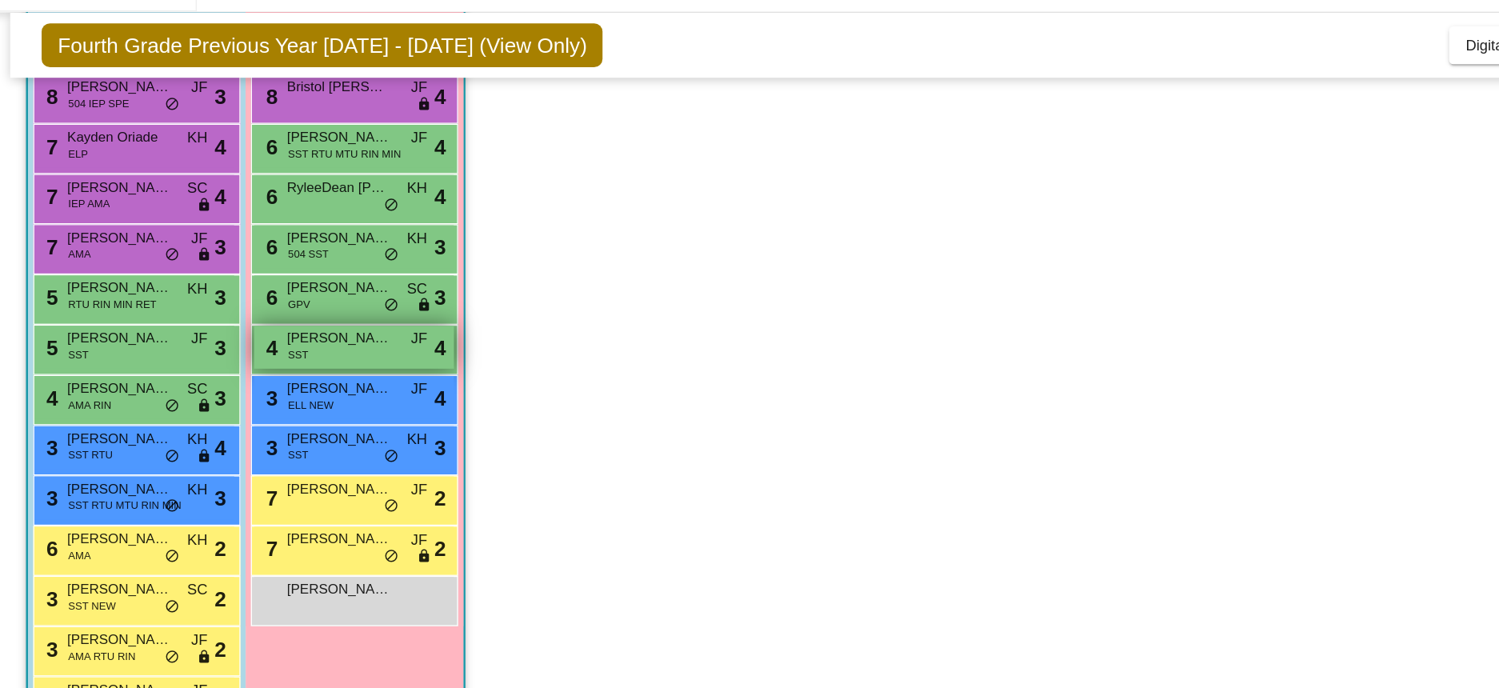
scroll to position [201, 0]
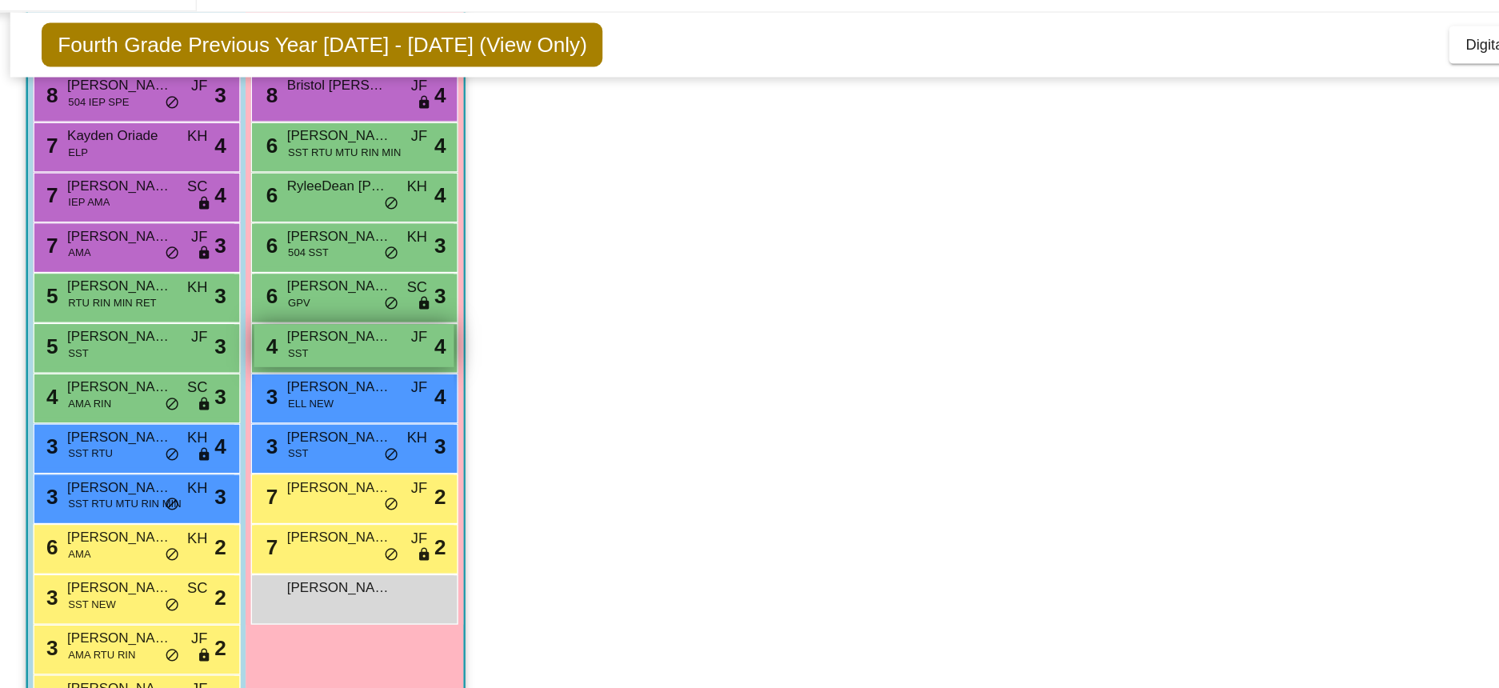
click at [293, 295] on span "[PERSON_NAME]" at bounding box center [269, 296] width 80 height 16
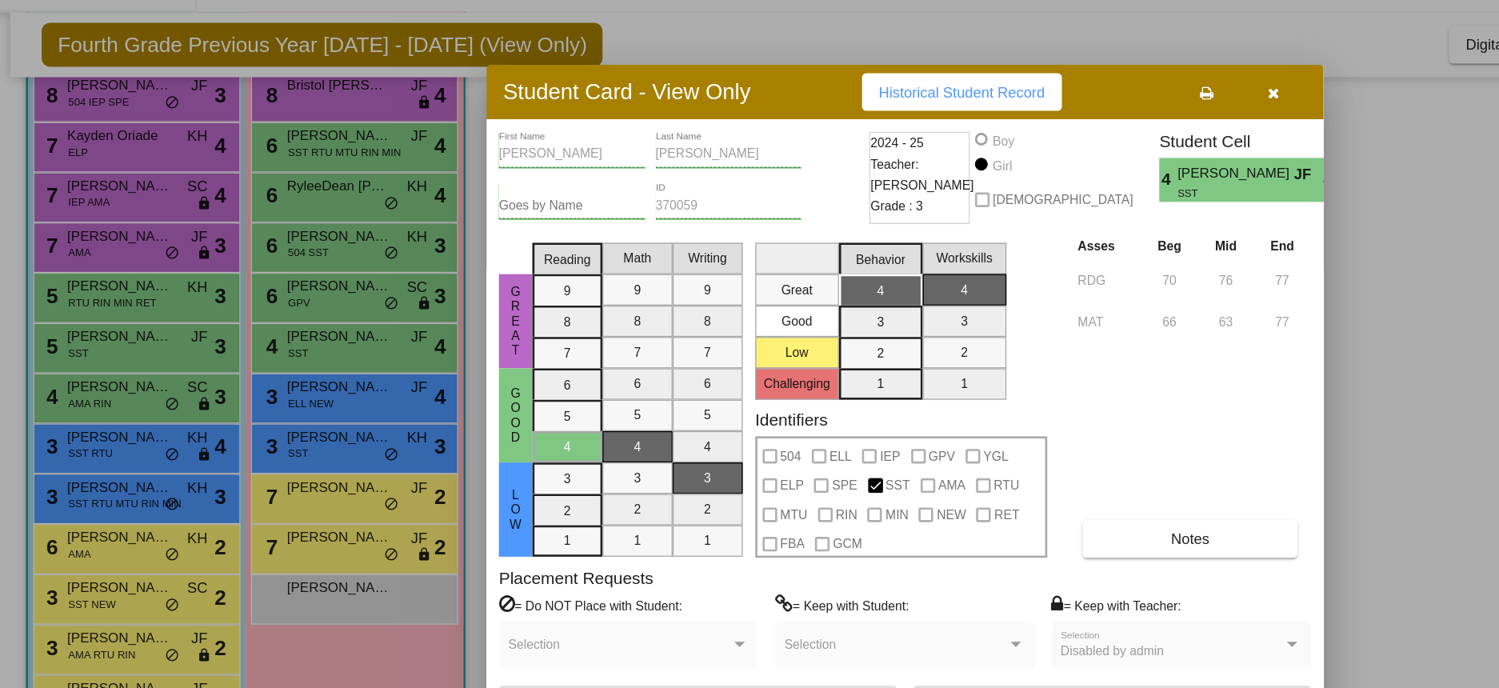
click at [981, 106] on icon "button" at bounding box center [983, 109] width 9 height 11
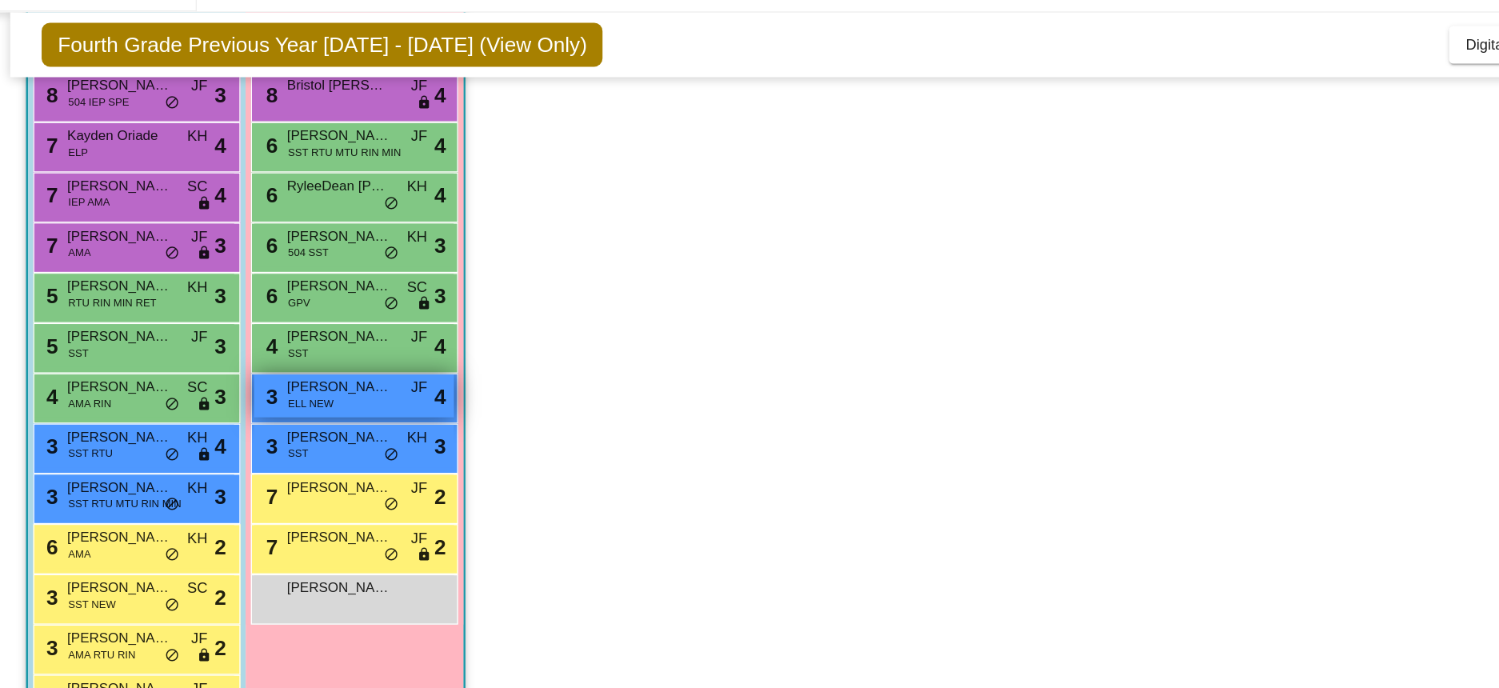
click at [289, 341] on span "[PERSON_NAME]" at bounding box center [269, 334] width 80 height 16
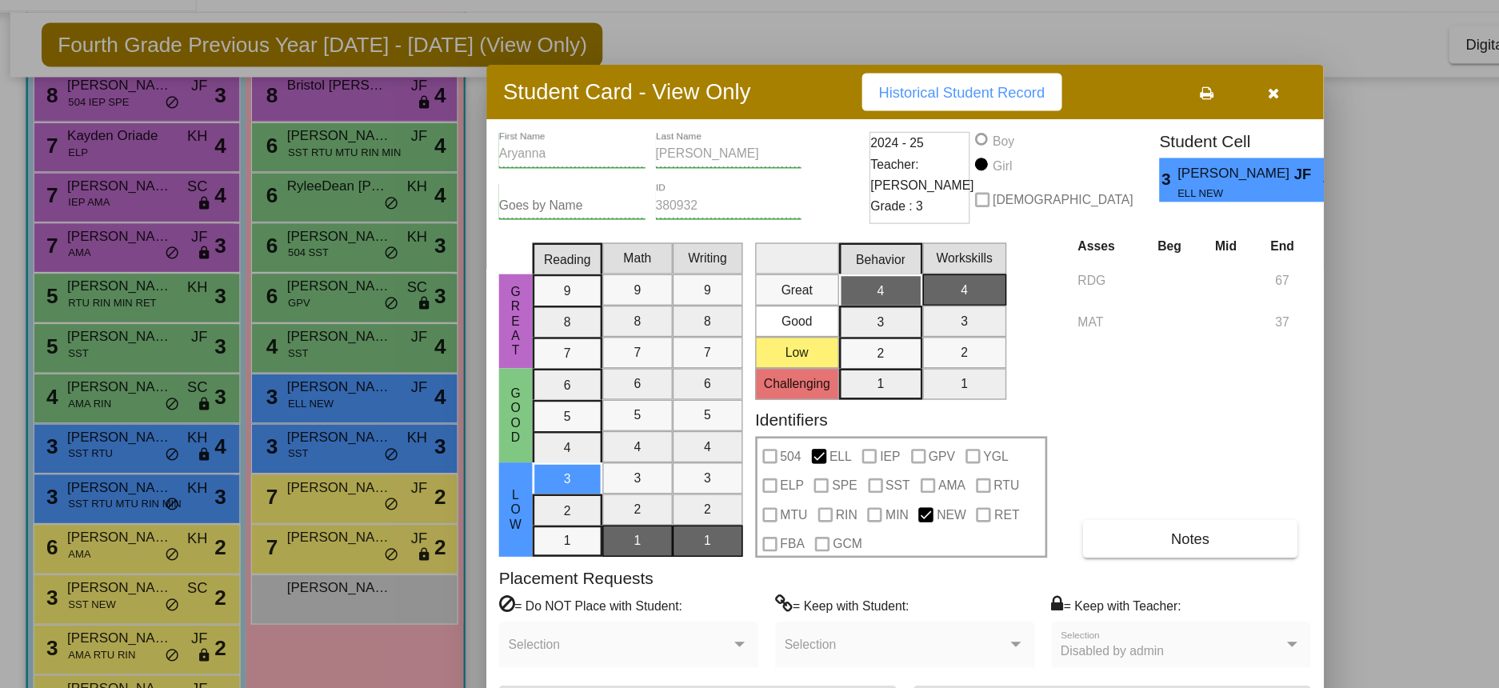
click at [262, 376] on div at bounding box center [749, 344] width 1499 height 688
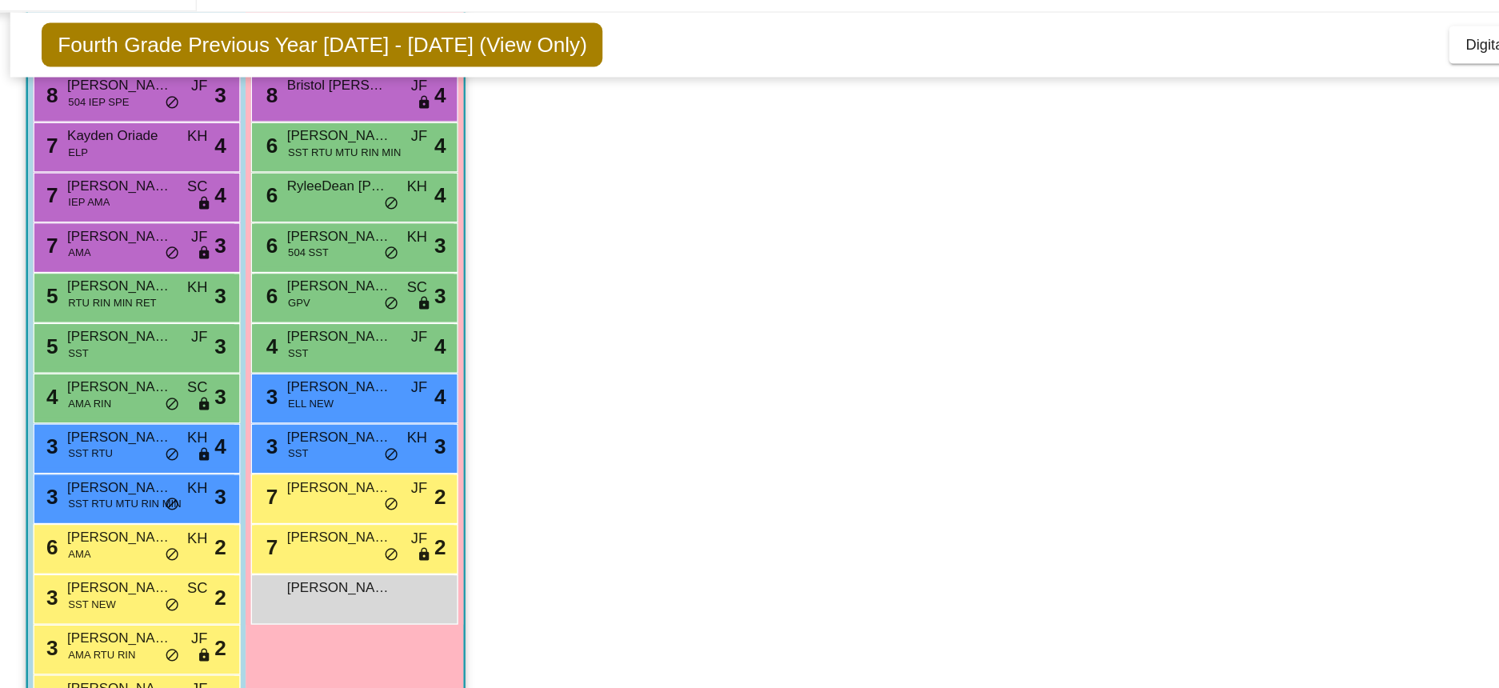
click at [262, 376] on span "[PERSON_NAME]" at bounding box center [269, 373] width 80 height 16
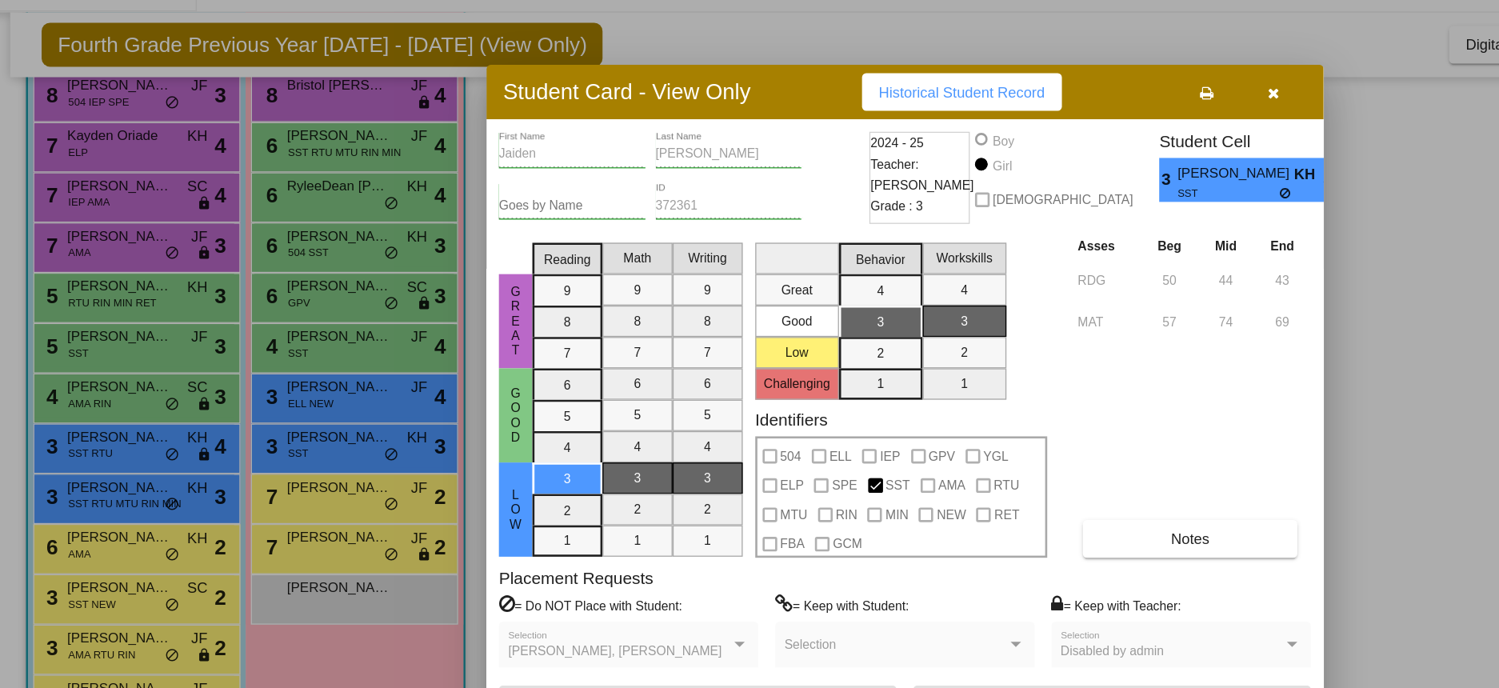
click at [267, 426] on div at bounding box center [749, 344] width 1499 height 688
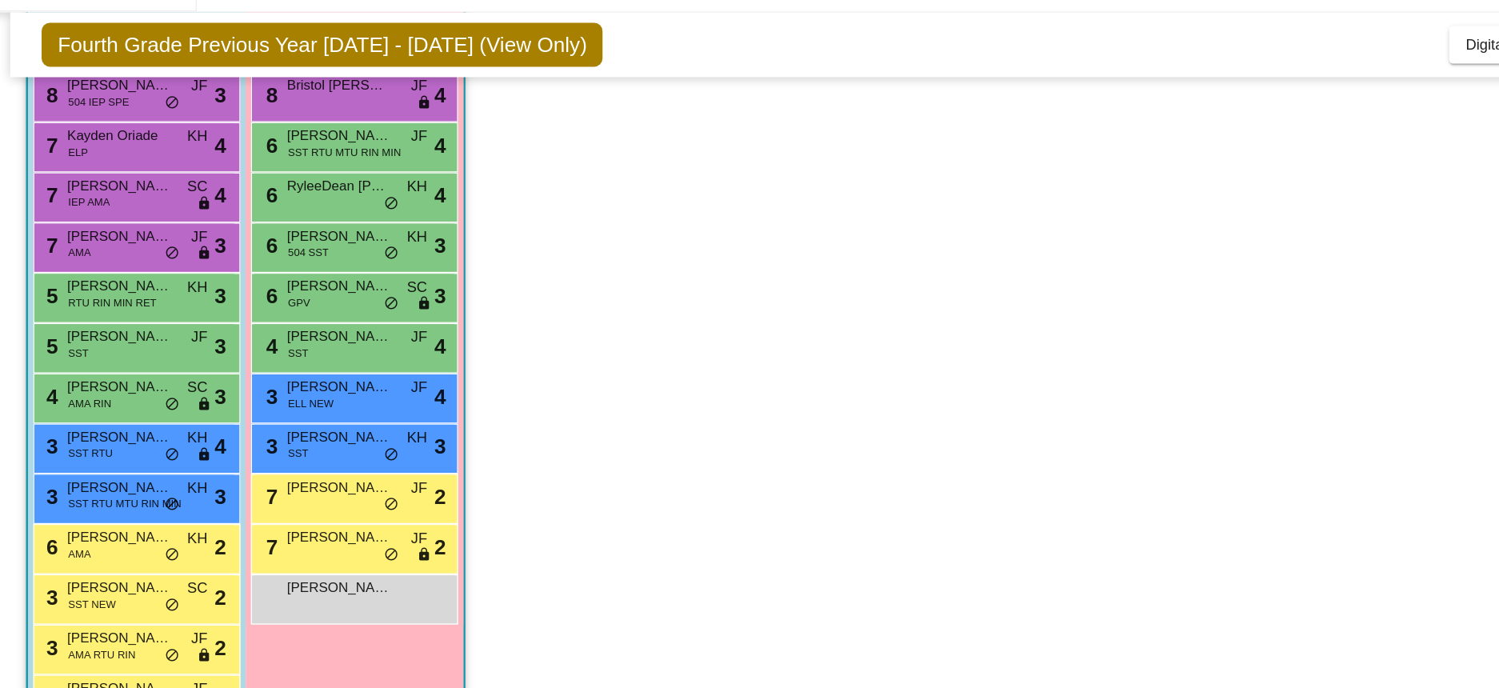
click at [267, 426] on div "7 Hailey [PERSON_NAME] lock do_not_disturb_alt 2" at bounding box center [280, 417] width 153 height 33
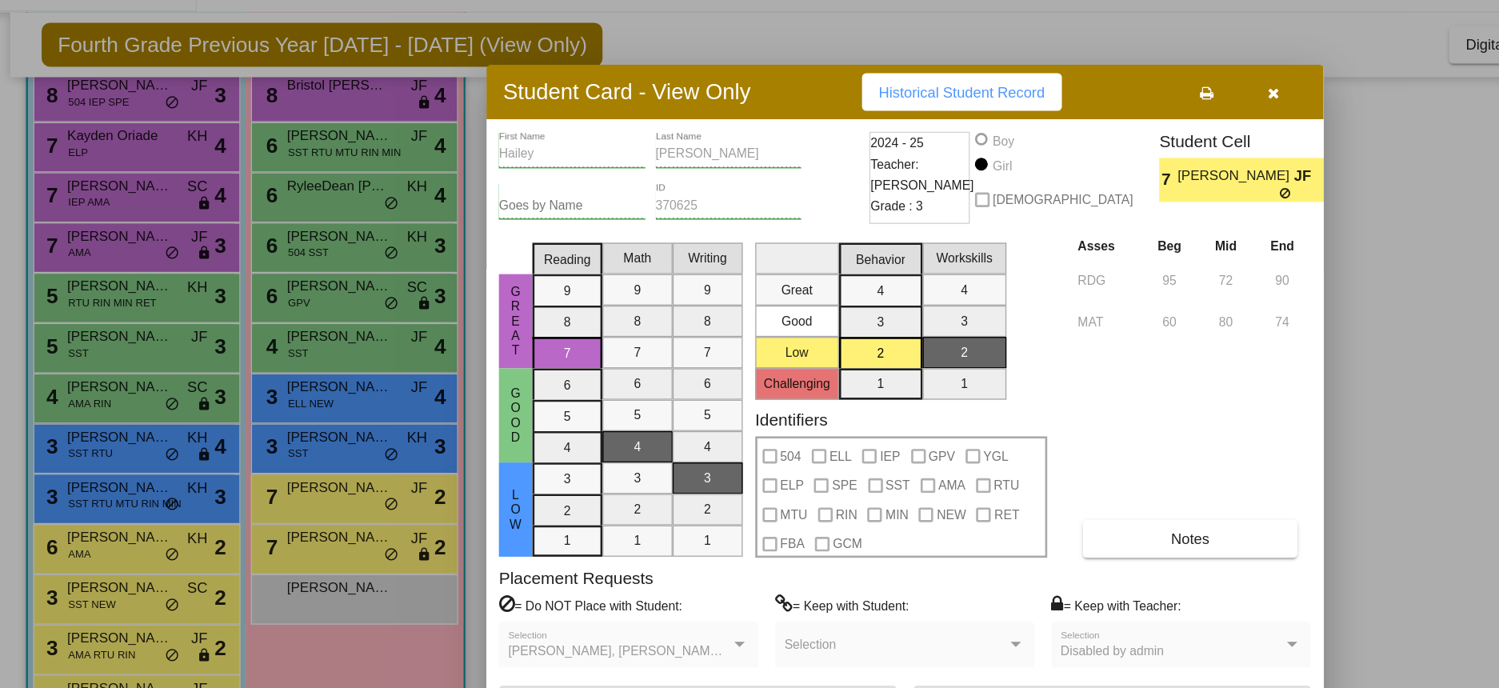
click at [272, 464] on div at bounding box center [749, 344] width 1499 height 688
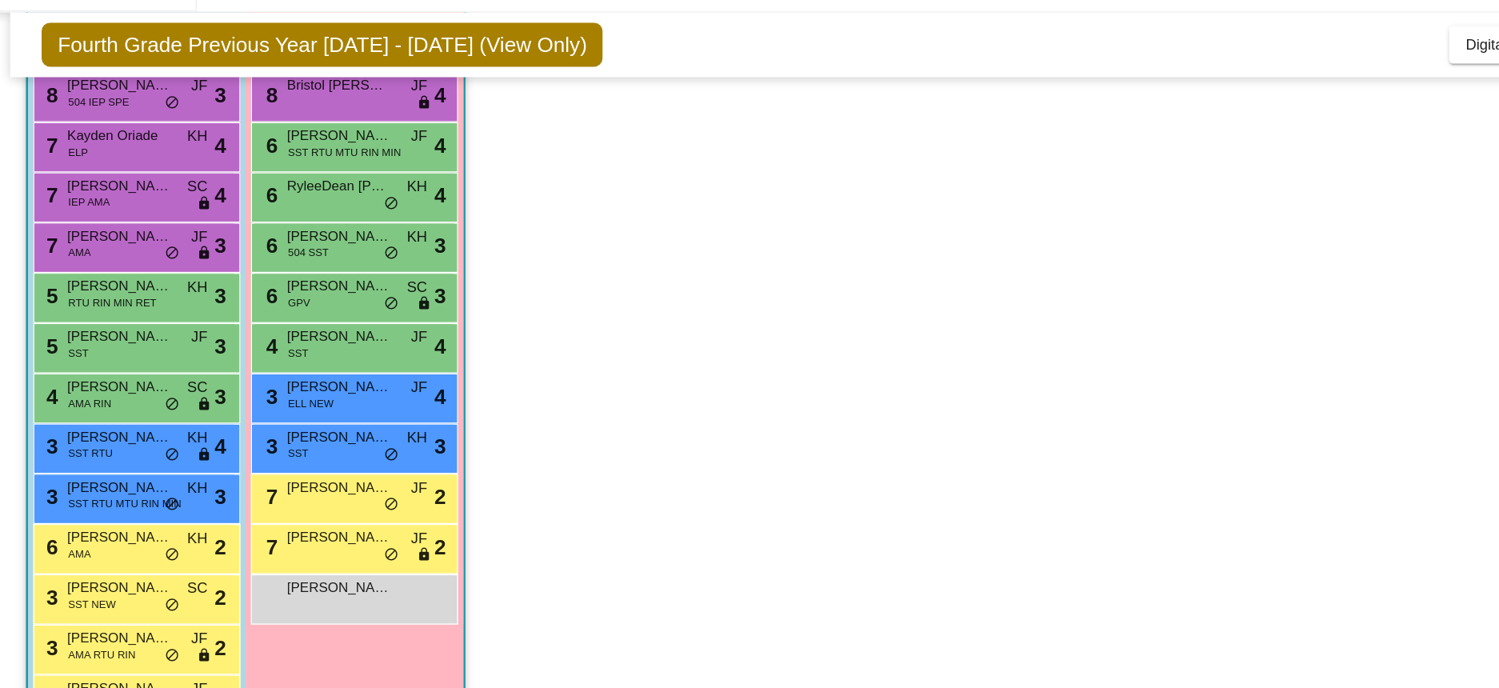
click at [272, 464] on div "7 [PERSON_NAME] lock do_not_disturb_alt 2" at bounding box center [280, 456] width 153 height 33
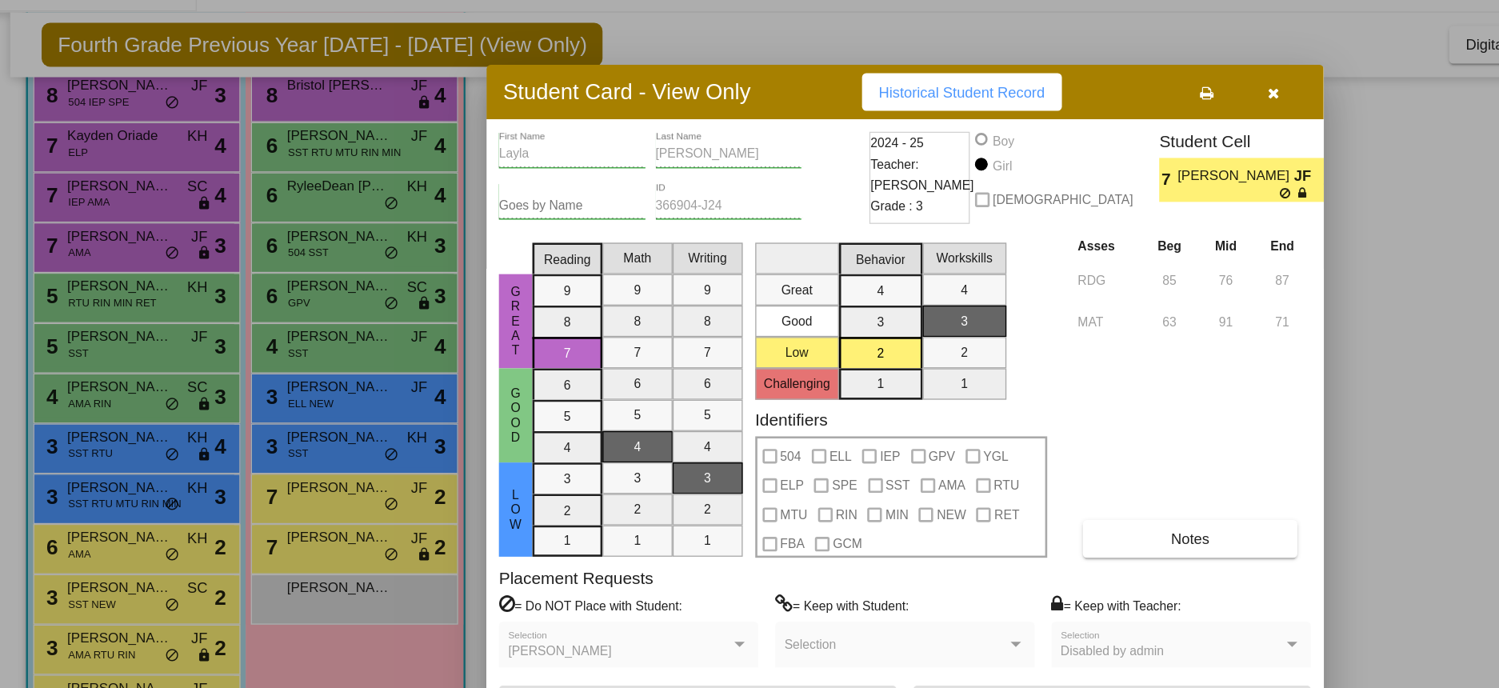
click at [282, 504] on div at bounding box center [749, 344] width 1499 height 688
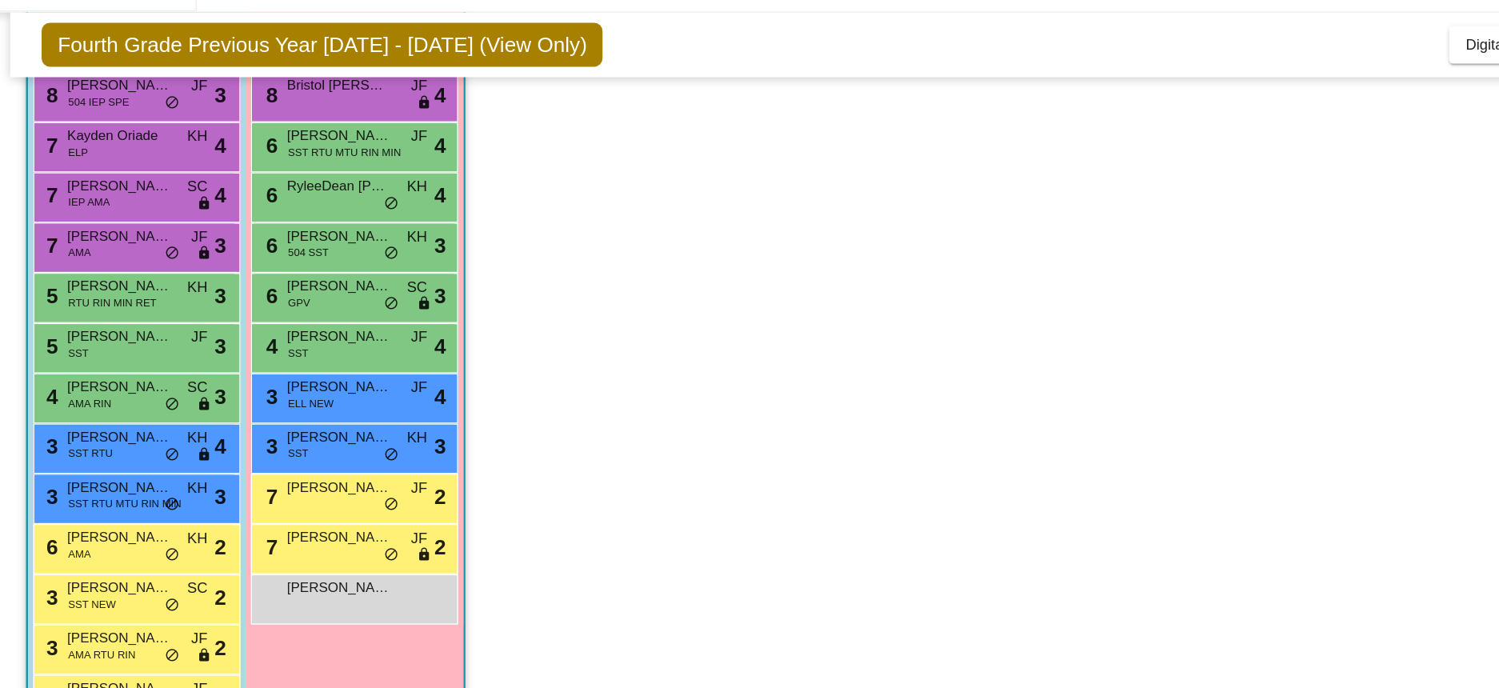
scroll to position [0, 0]
